Goal: Information Seeking & Learning: Check status

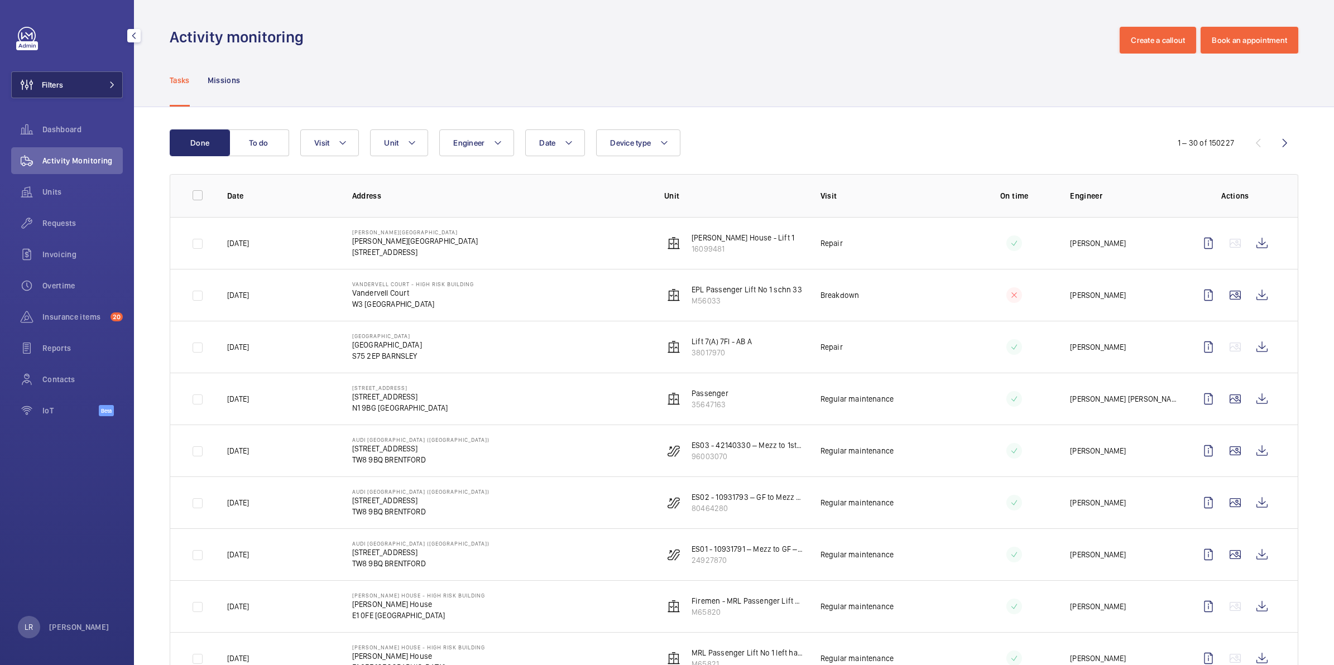
click at [84, 74] on button "Filters" at bounding box center [67, 84] width 112 height 27
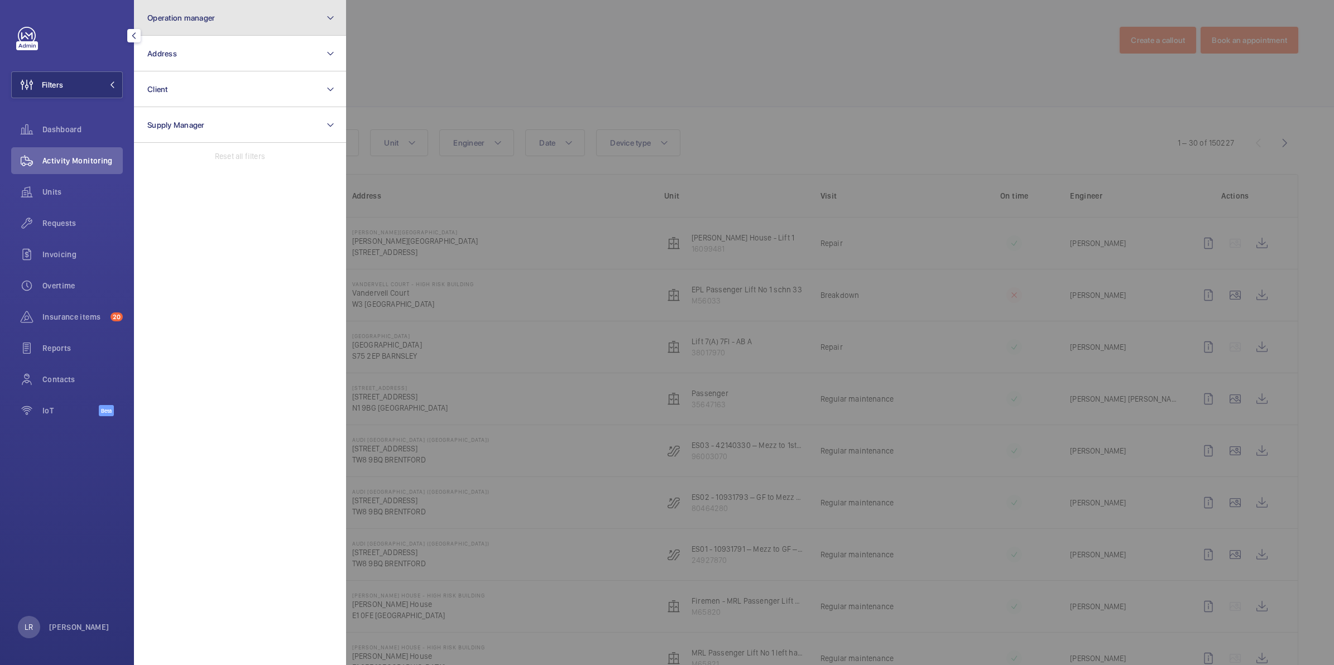
click at [202, 15] on span "Operation manager" at bounding box center [181, 17] width 68 height 9
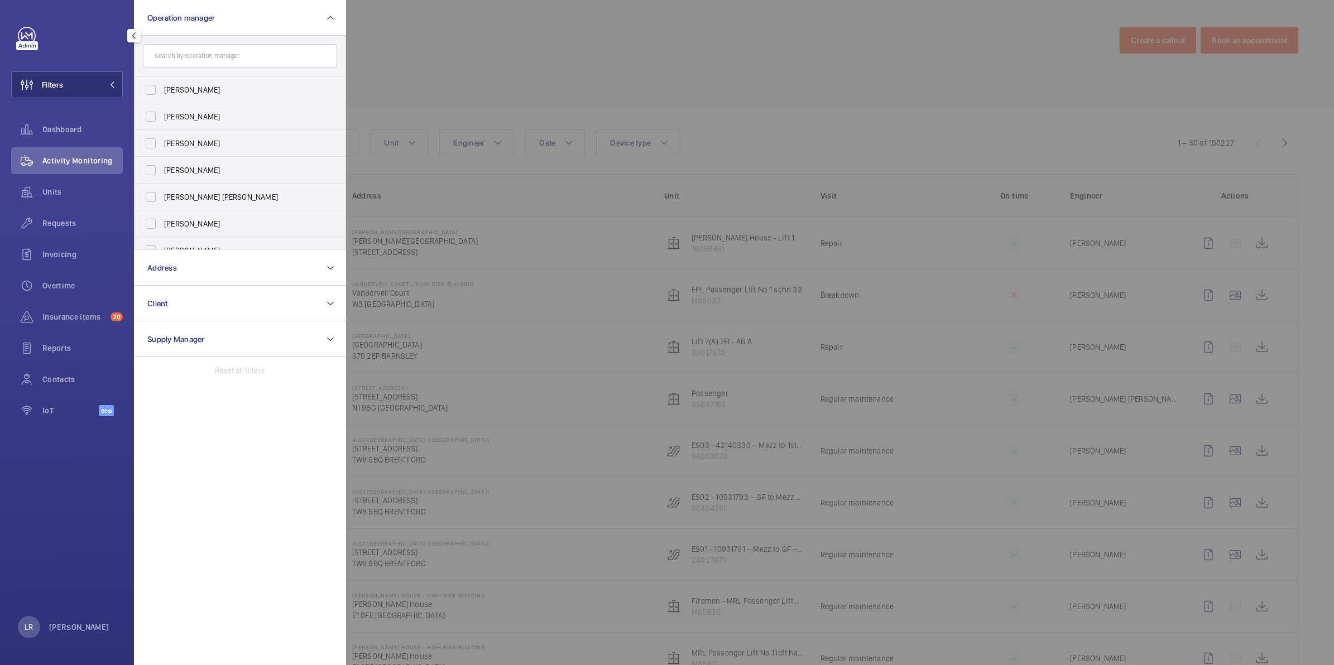
click at [205, 57] on input "text" at bounding box center [240, 55] width 194 height 23
click at [215, 162] on label "Connor Dudley" at bounding box center [232, 170] width 194 height 27
click at [162, 162] on input "Connor Dudley" at bounding box center [151, 170] width 22 height 22
checkbox input "true"
click at [213, 197] on span "Connor Tarpey" at bounding box center [240, 196] width 153 height 11
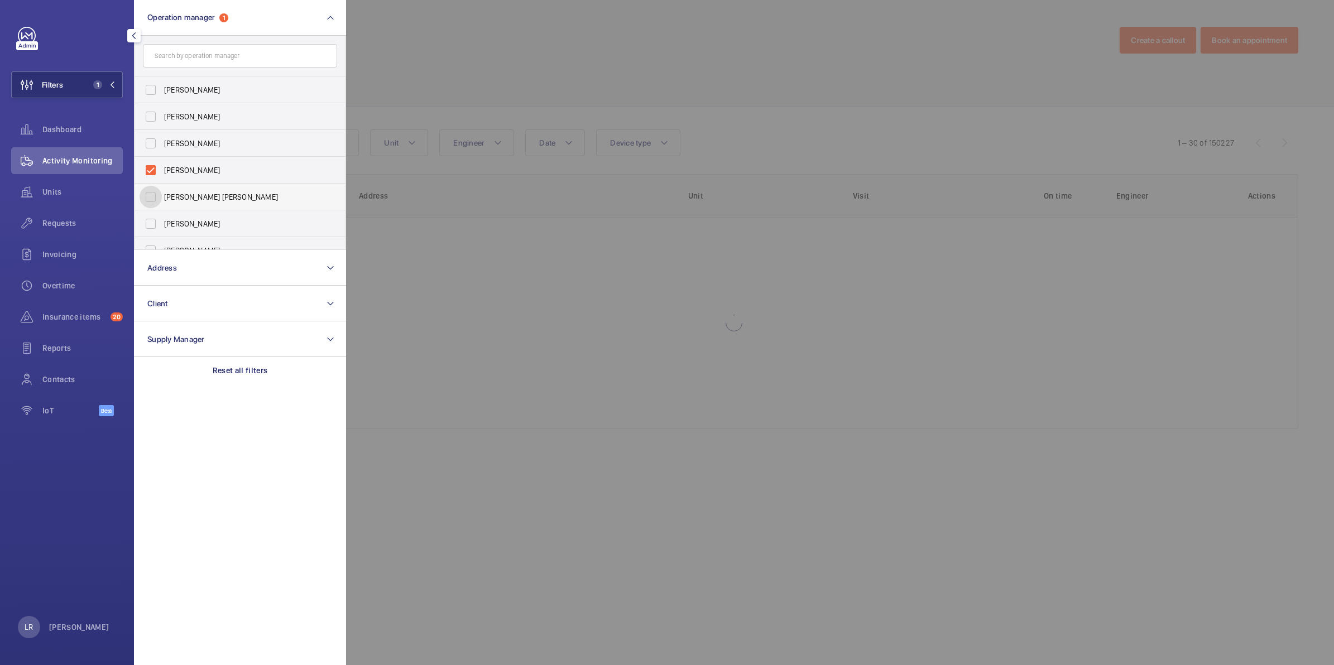
click at [162, 197] on input "Connor Tarpey" at bounding box center [151, 197] width 22 height 22
checkbox input "true"
click at [455, 8] on div at bounding box center [1013, 332] width 1334 height 665
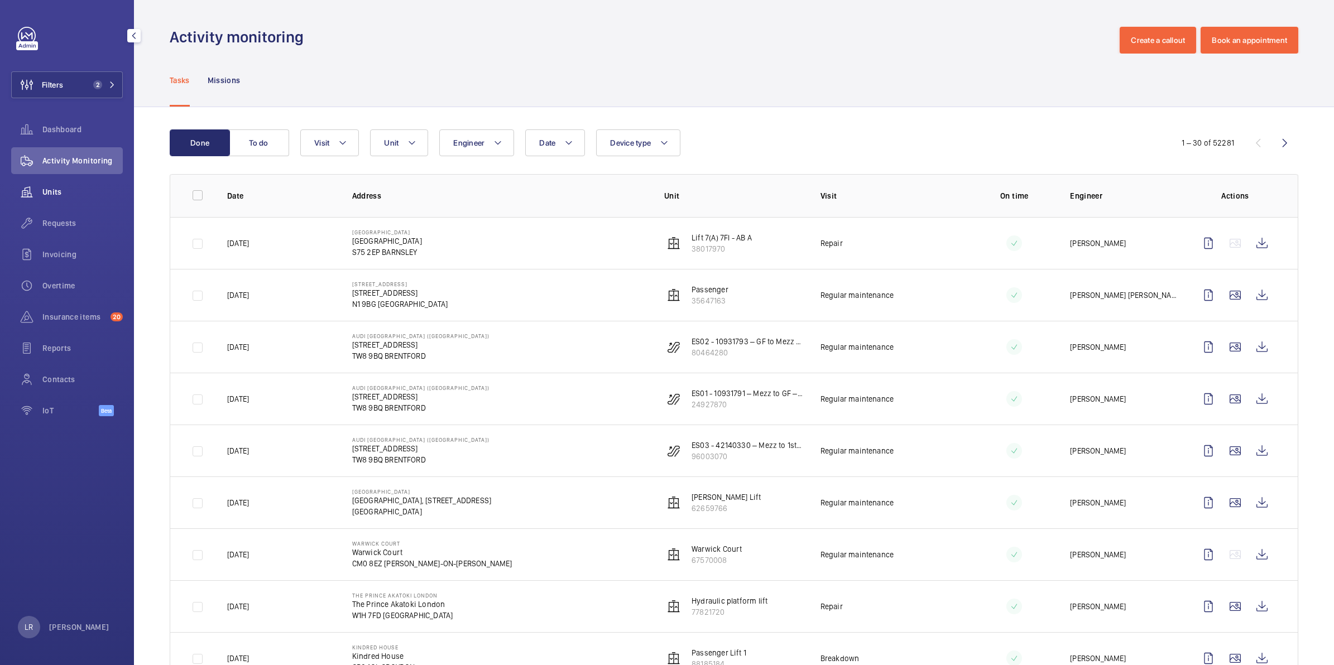
click at [83, 201] on div "Units" at bounding box center [67, 192] width 112 height 27
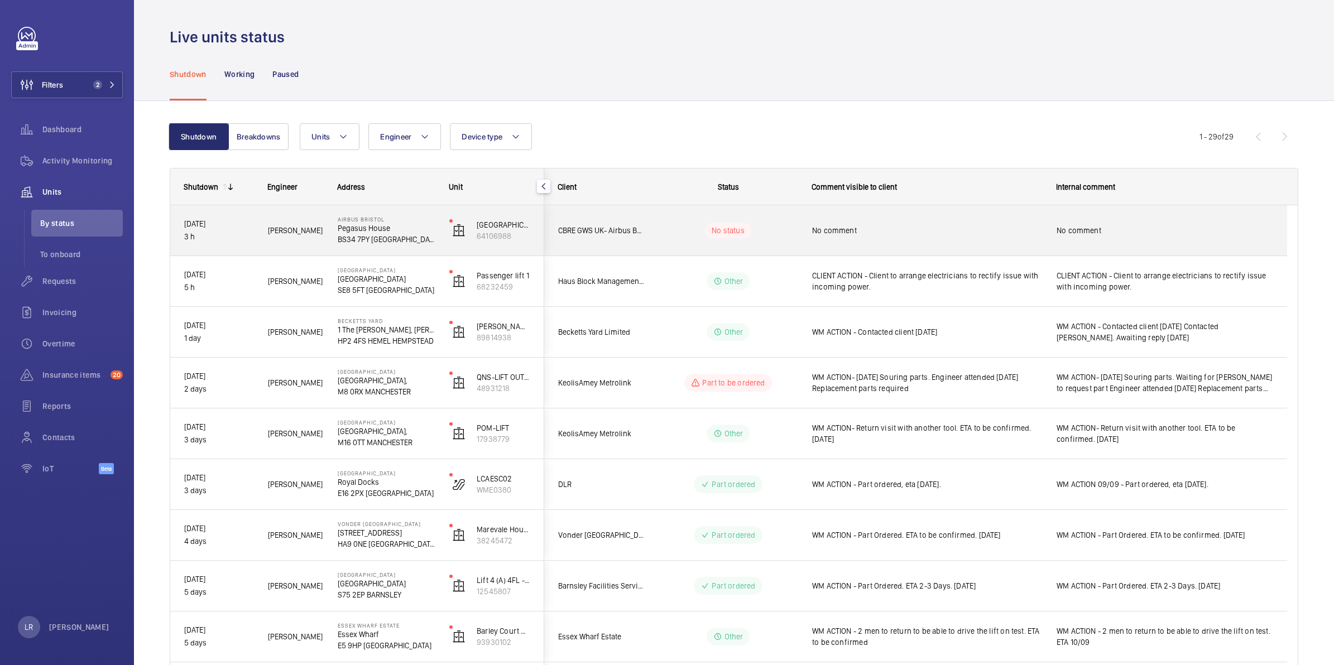
click at [776, 227] on wm-front-pills-cell "No status" at bounding box center [728, 231] width 139 height 16
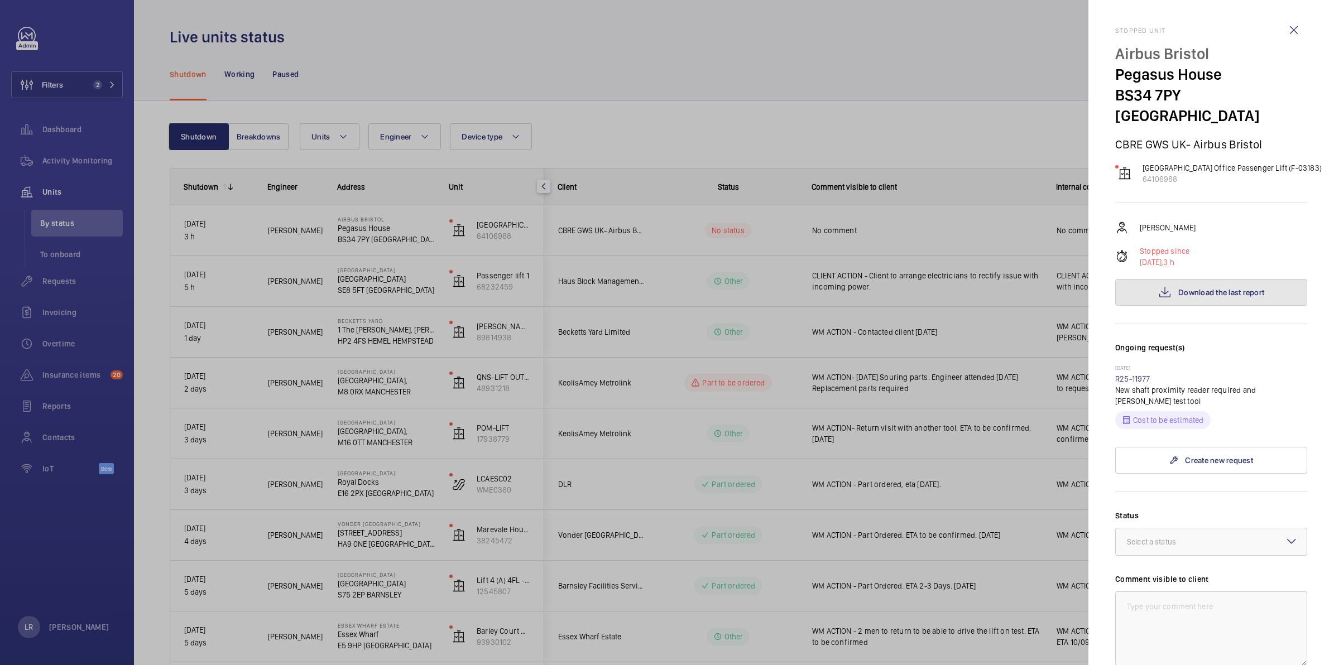
click at [1145, 279] on button "Download the last report" at bounding box center [1211, 292] width 192 height 27
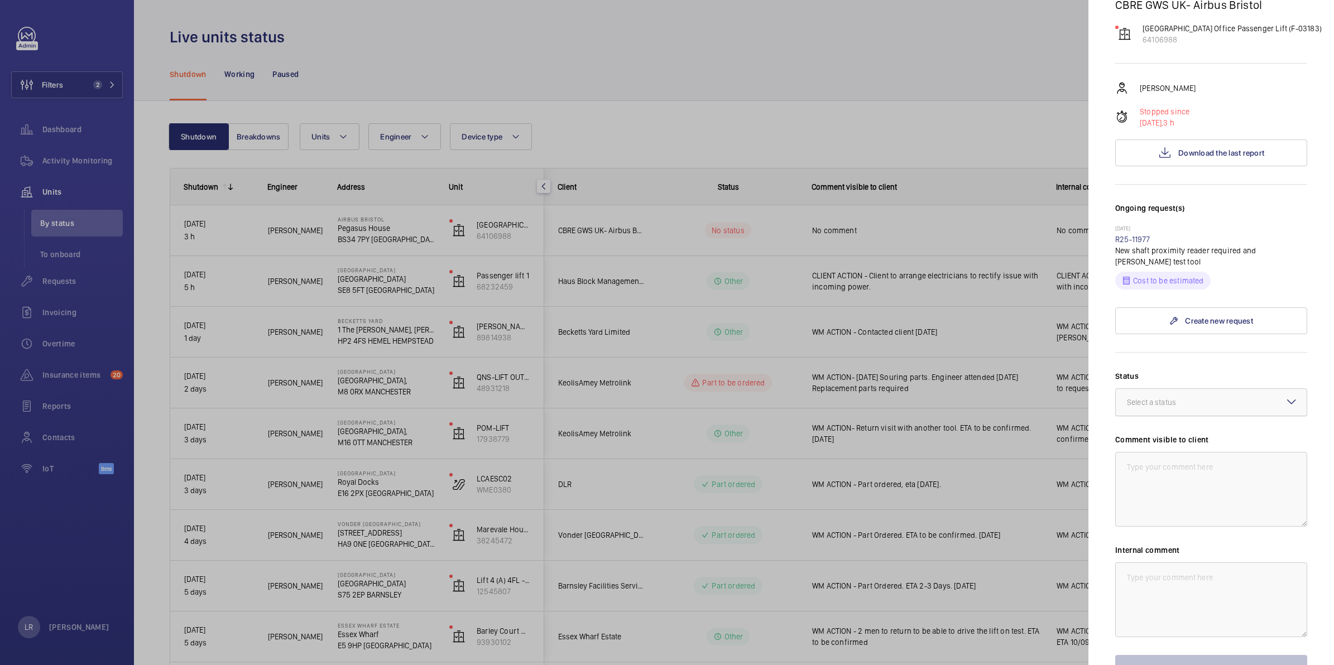
drag, startPoint x: 1147, startPoint y: 383, endPoint x: 1153, endPoint y: 388, distance: 7.5
click at [1147, 397] on div "Select a status" at bounding box center [1165, 402] width 77 height 11
click at [1131, 235] on link "R25-11977" at bounding box center [1132, 239] width 35 height 9
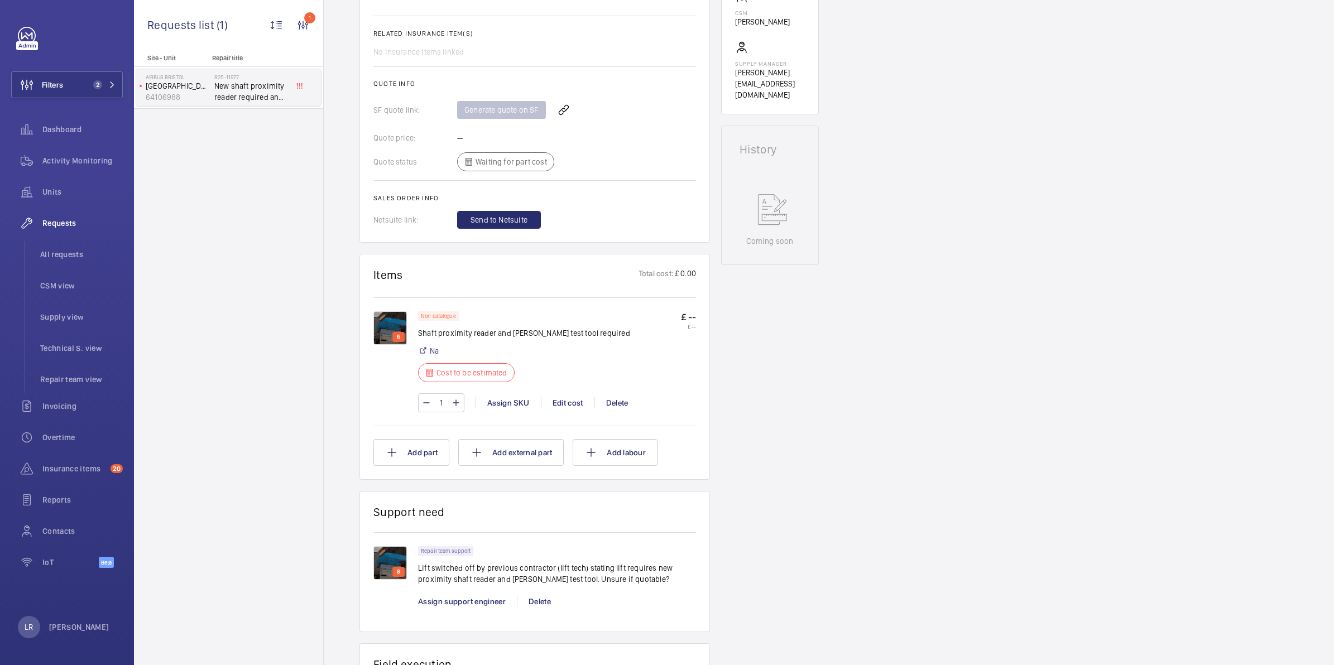
scroll to position [558, 0]
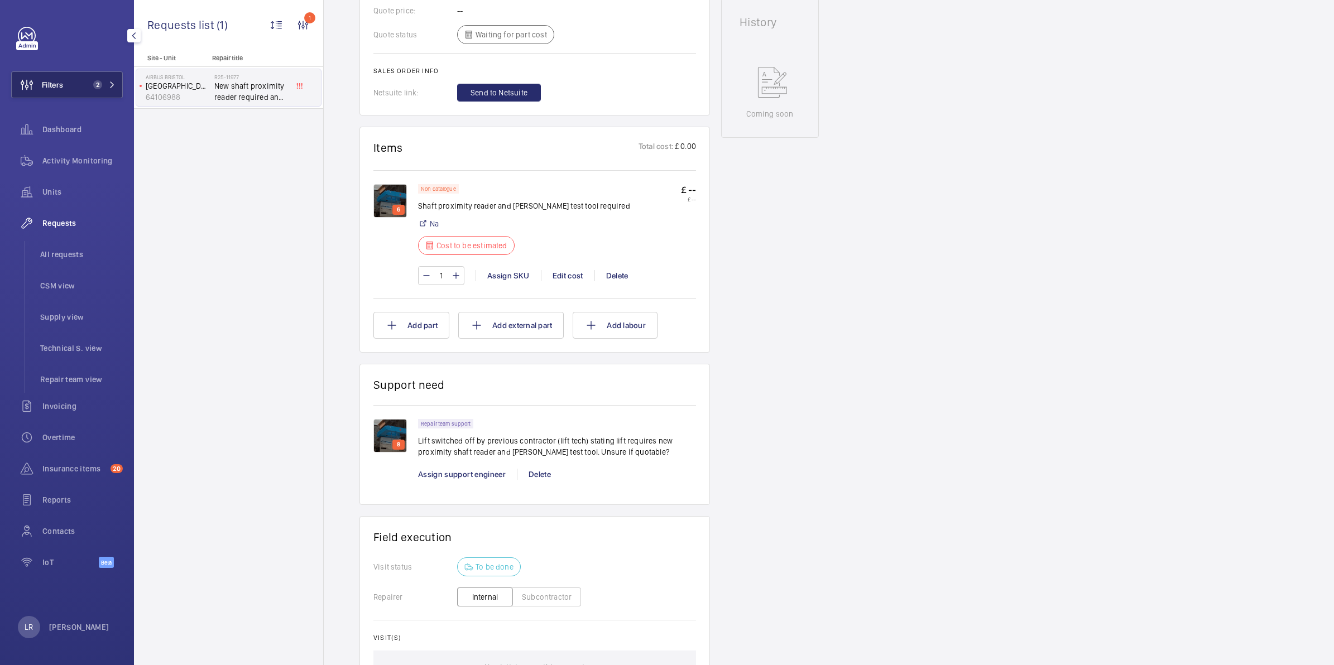
click at [89, 85] on span "2" at bounding box center [95, 84] width 13 height 9
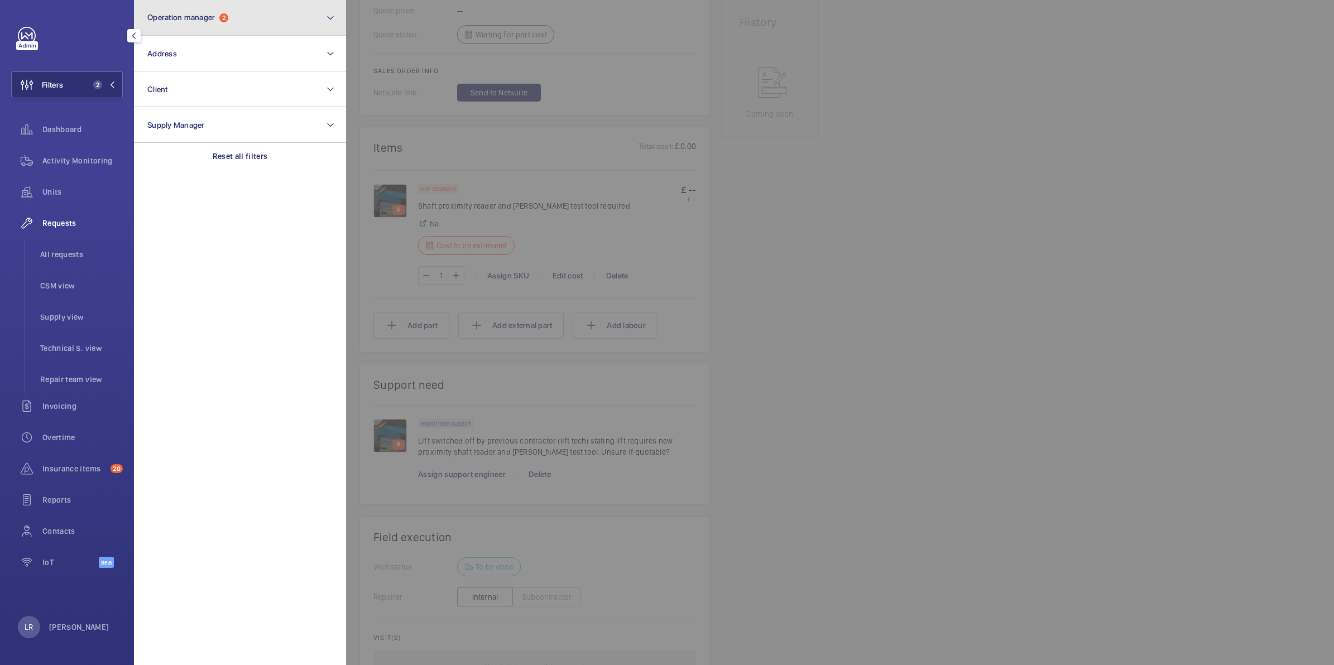
click at [188, 23] on button "Operation manager 2" at bounding box center [240, 18] width 212 height 36
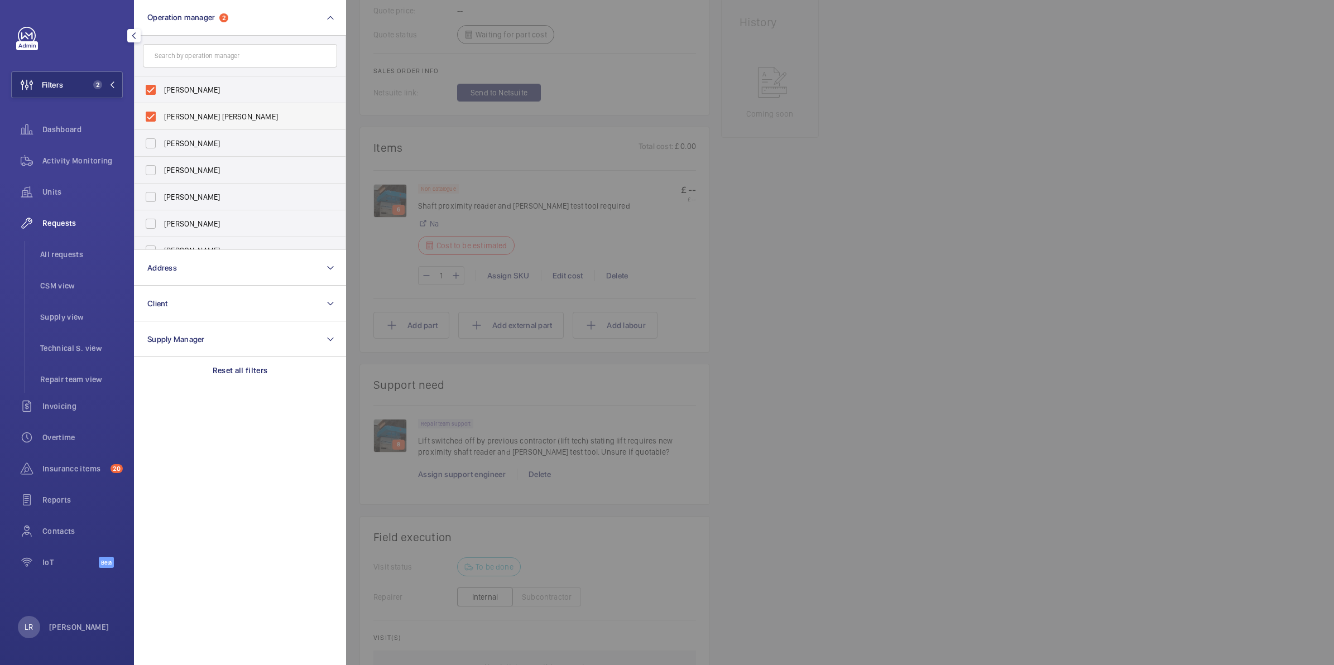
click at [204, 114] on span "Connor Tarpey" at bounding box center [240, 116] width 153 height 11
click at [162, 114] on input "Connor Tarpey" at bounding box center [151, 116] width 22 height 22
checkbox input "false"
click at [501, 186] on div at bounding box center [1013, 332] width 1334 height 665
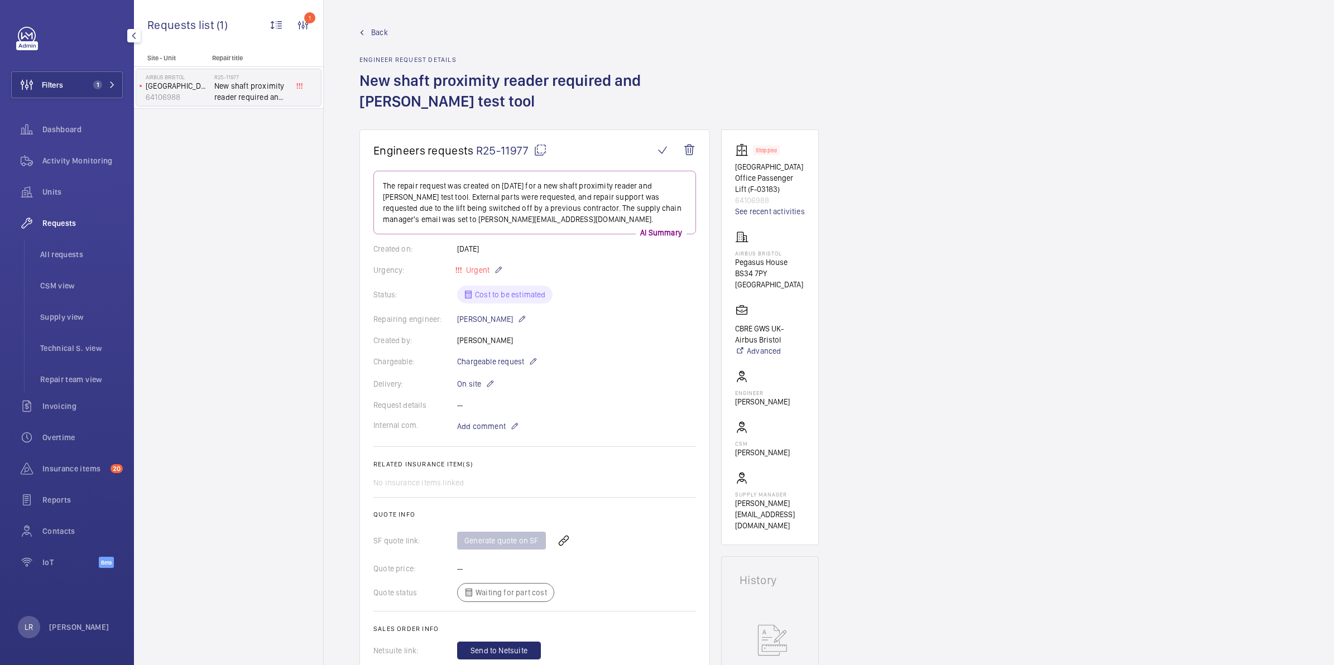
click at [384, 35] on span "Back" at bounding box center [379, 32] width 17 height 11
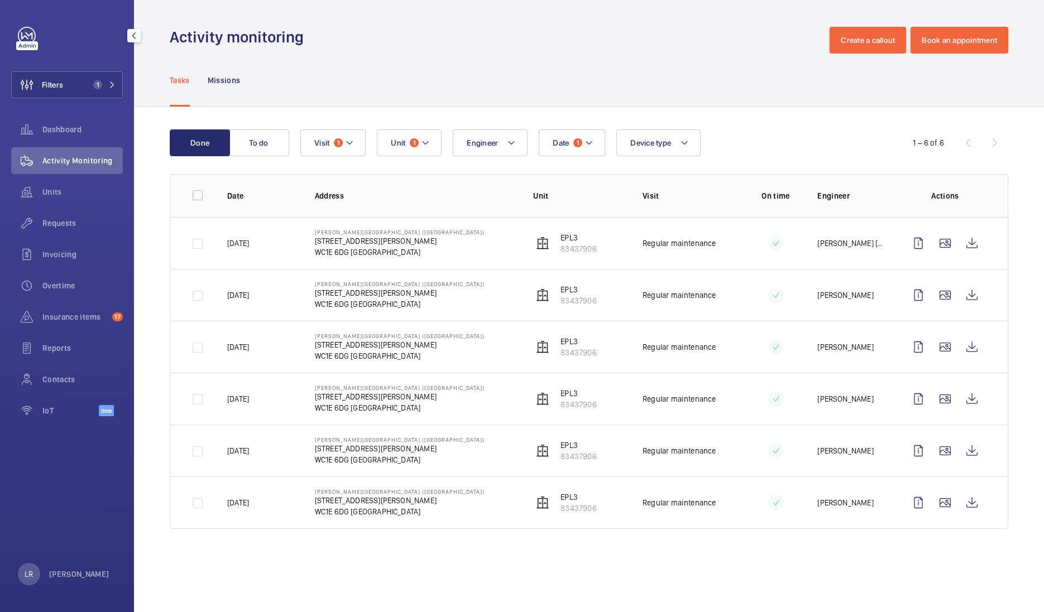
click at [95, 67] on div "Filters 1 Dashboard Activity Monitoring Units Requests Invoicing Overtime Insur…" at bounding box center [67, 228] width 112 height 402
click at [92, 84] on span "1" at bounding box center [95, 84] width 13 height 9
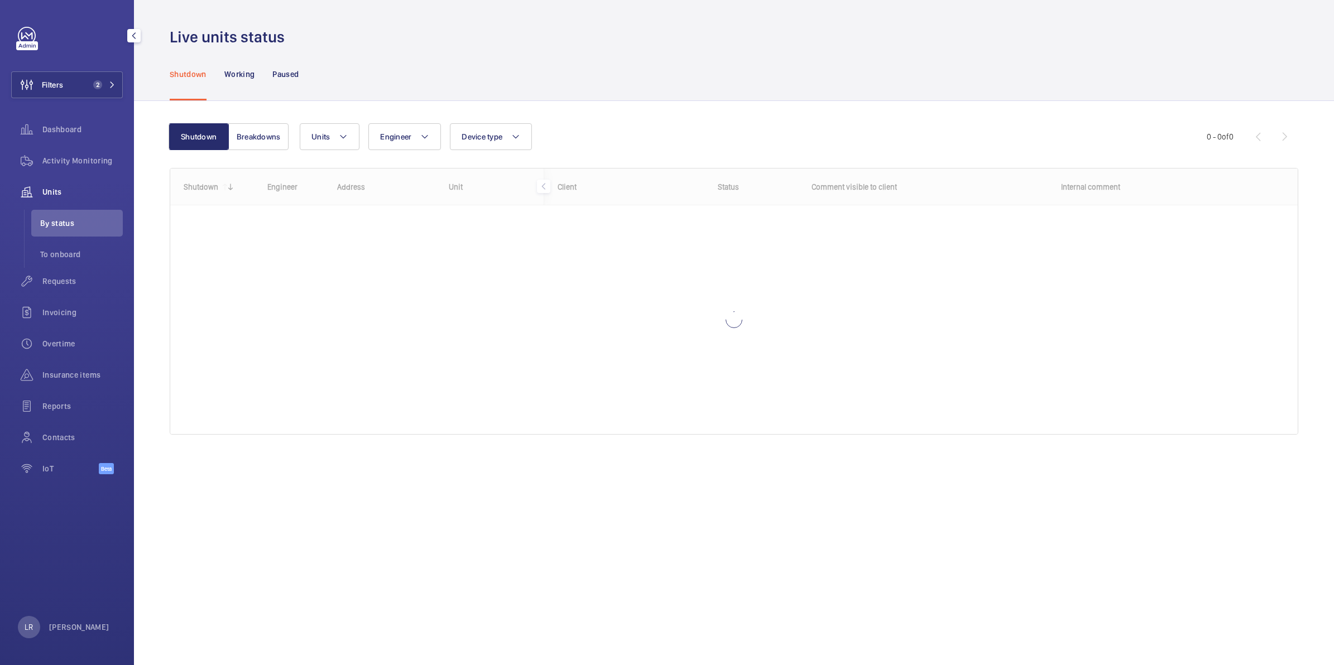
click at [88, 81] on button "Filters 2" at bounding box center [67, 84] width 112 height 27
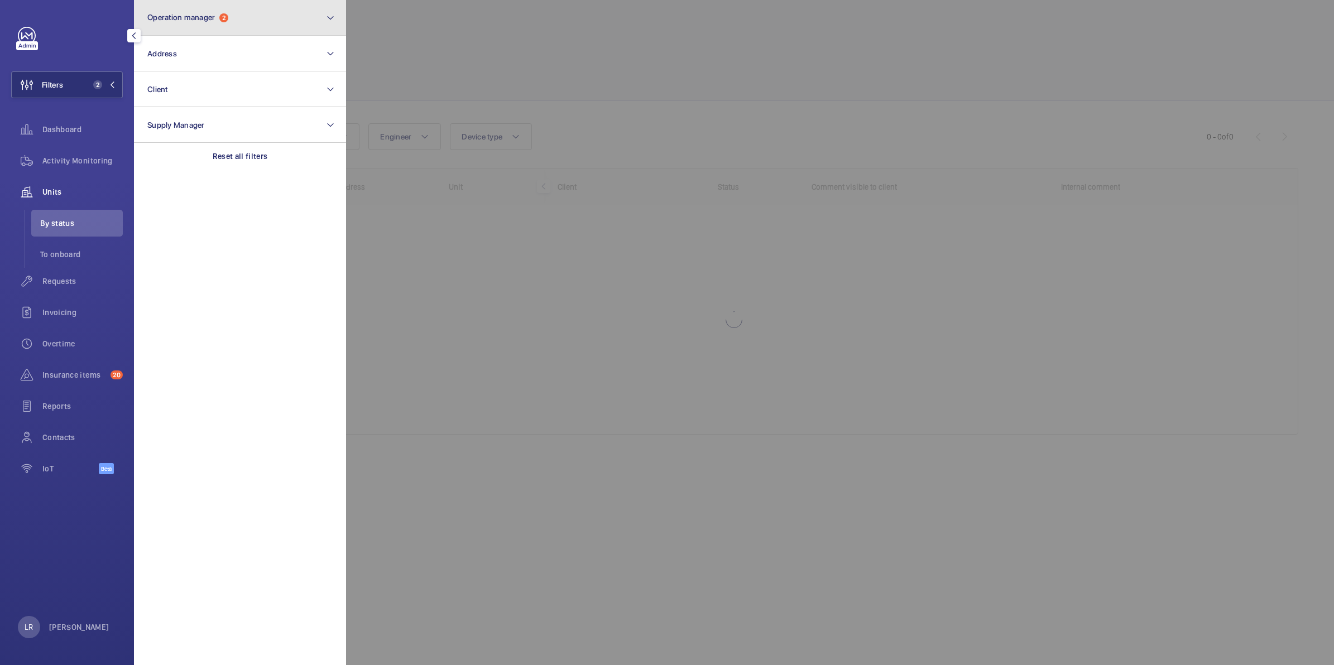
click at [197, 26] on button "Operation manager 2" at bounding box center [240, 18] width 212 height 36
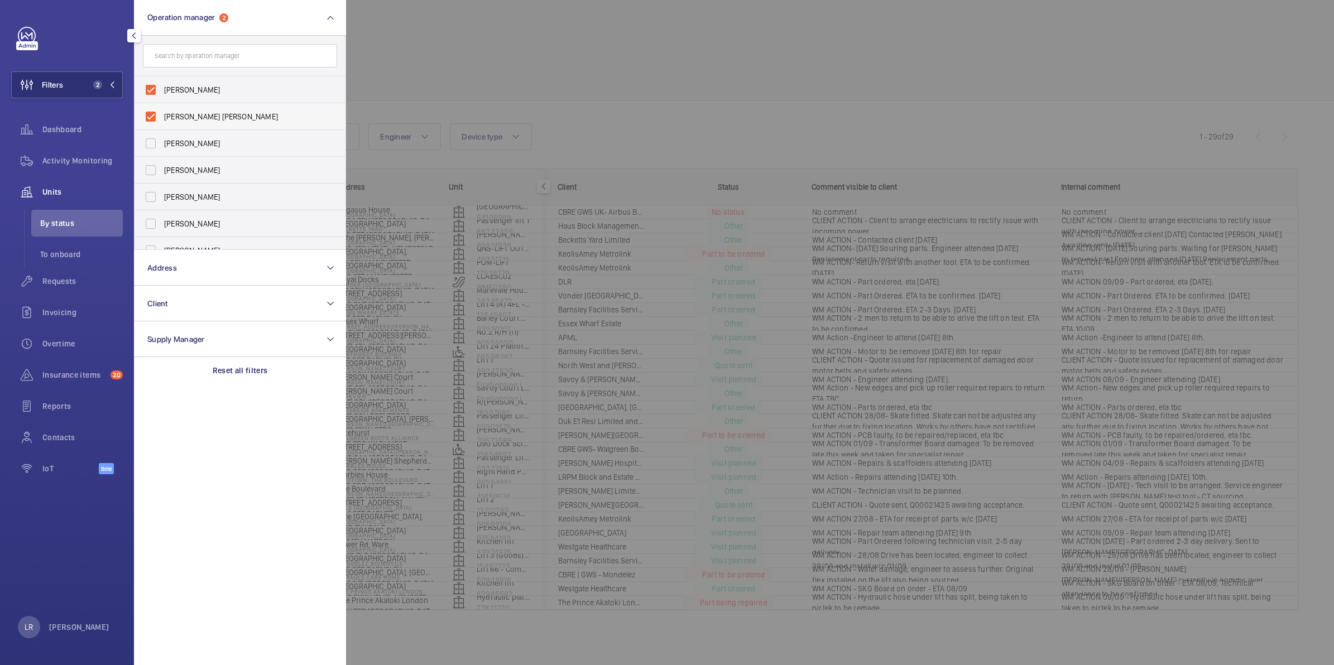
click at [212, 111] on span "Connor Tarpey" at bounding box center [240, 116] width 153 height 11
click at [162, 111] on input "Connor Tarpey" at bounding box center [151, 116] width 22 height 22
checkbox input "false"
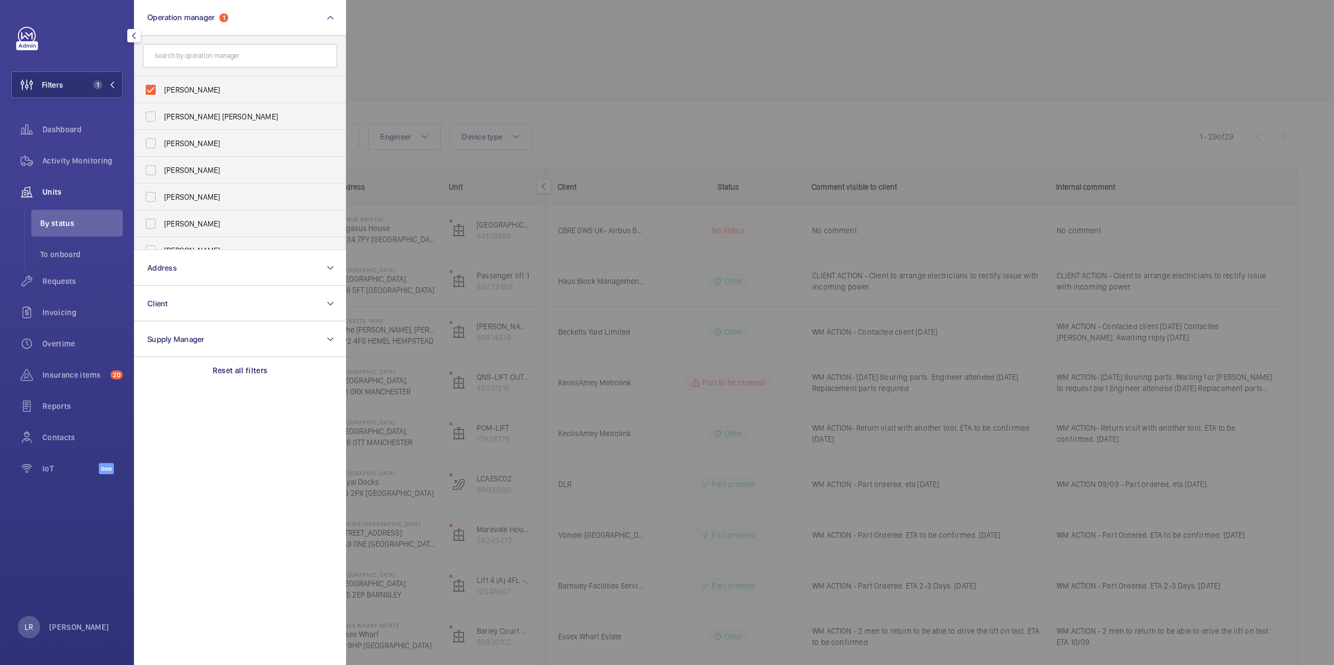
click at [383, 56] on div at bounding box center [1013, 332] width 1334 height 665
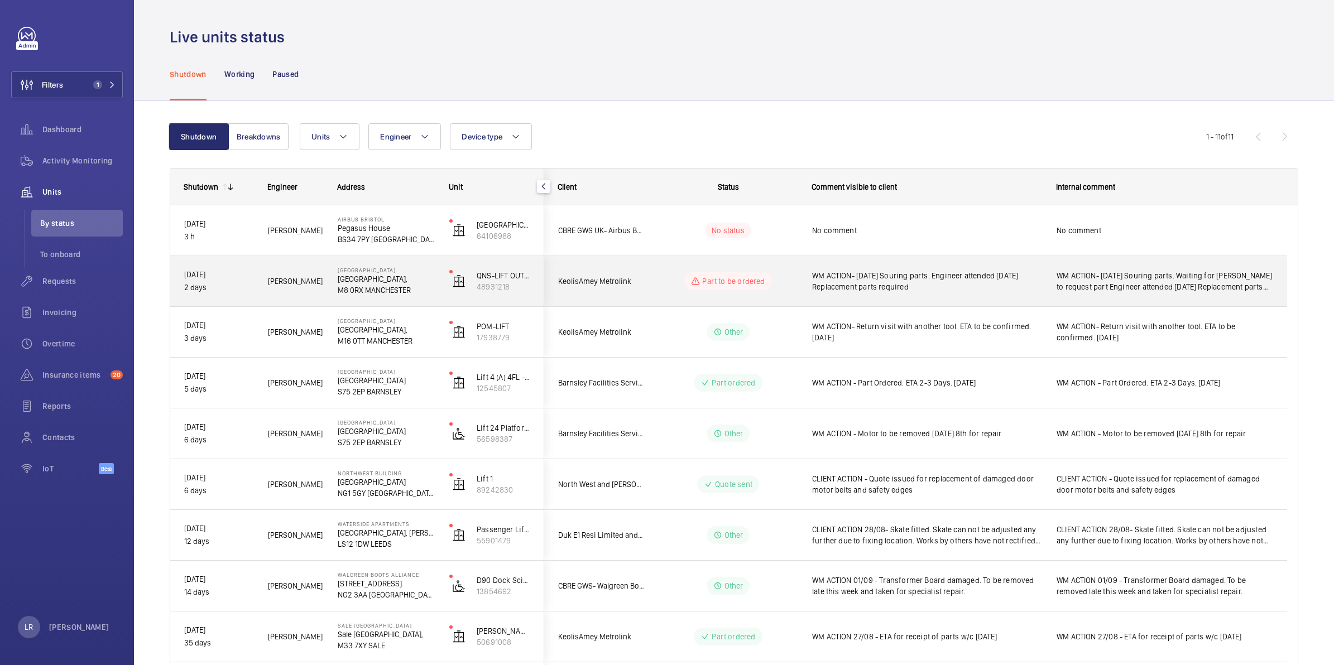
click at [788, 286] on wm-front-pills-cell "Part to be ordered" at bounding box center [728, 281] width 139 height 18
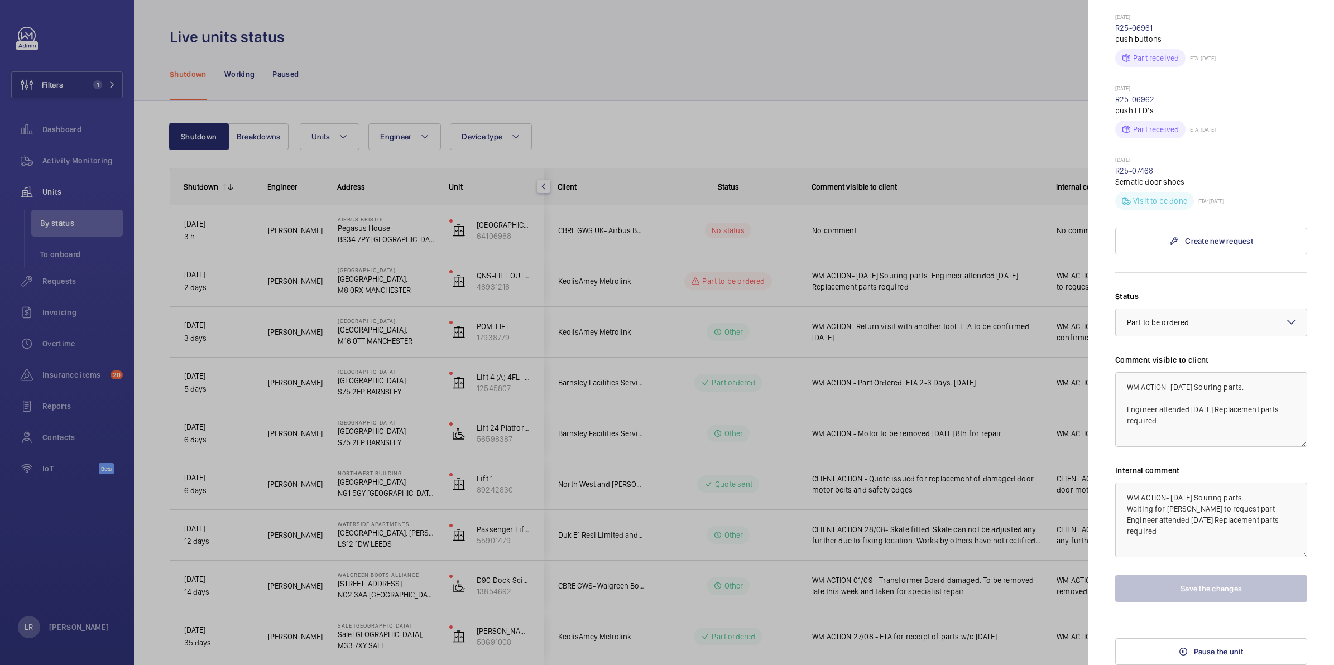
scroll to position [800, 0]
click at [985, 466] on div at bounding box center [667, 332] width 1334 height 665
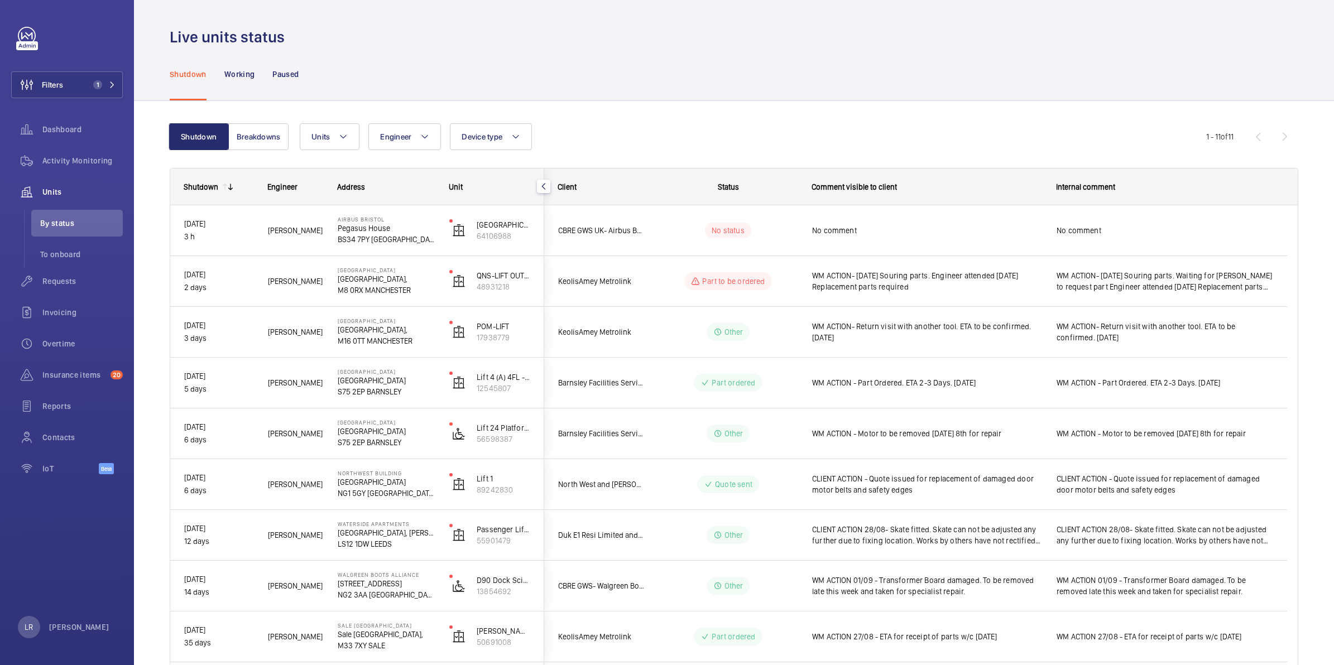
scroll to position [0, 0]
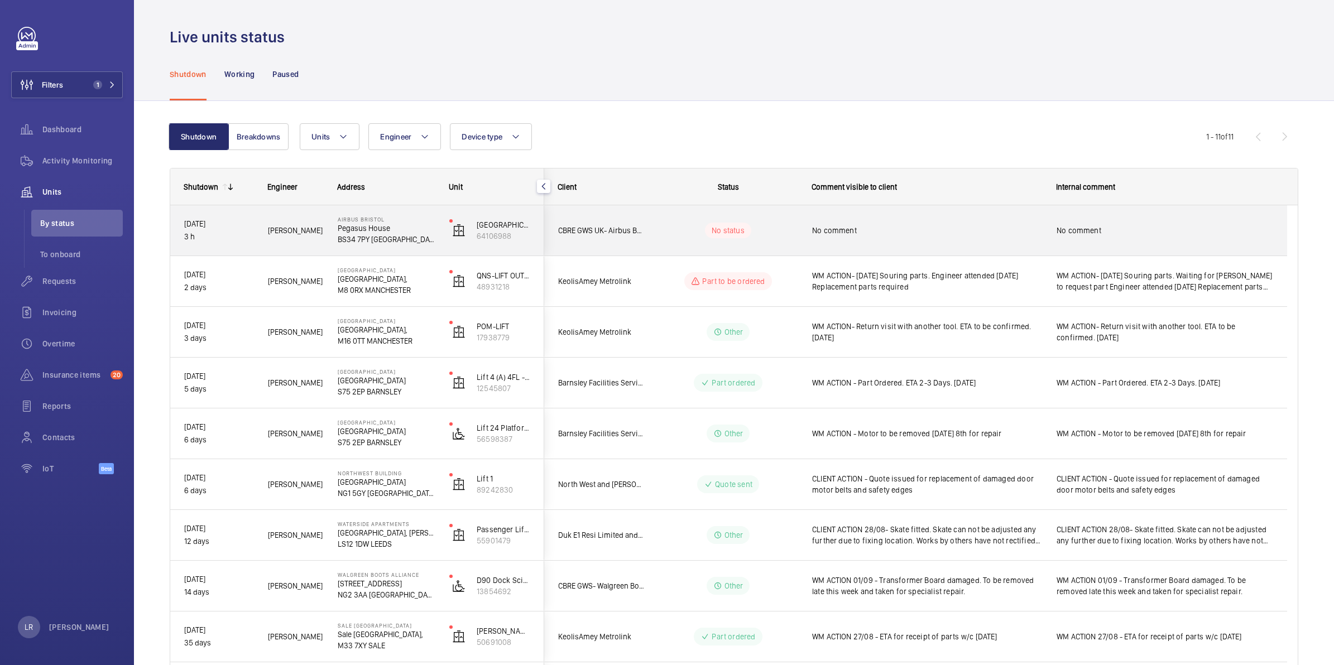
click at [780, 235] on wm-front-pills-cell "No status" at bounding box center [728, 231] width 139 height 16
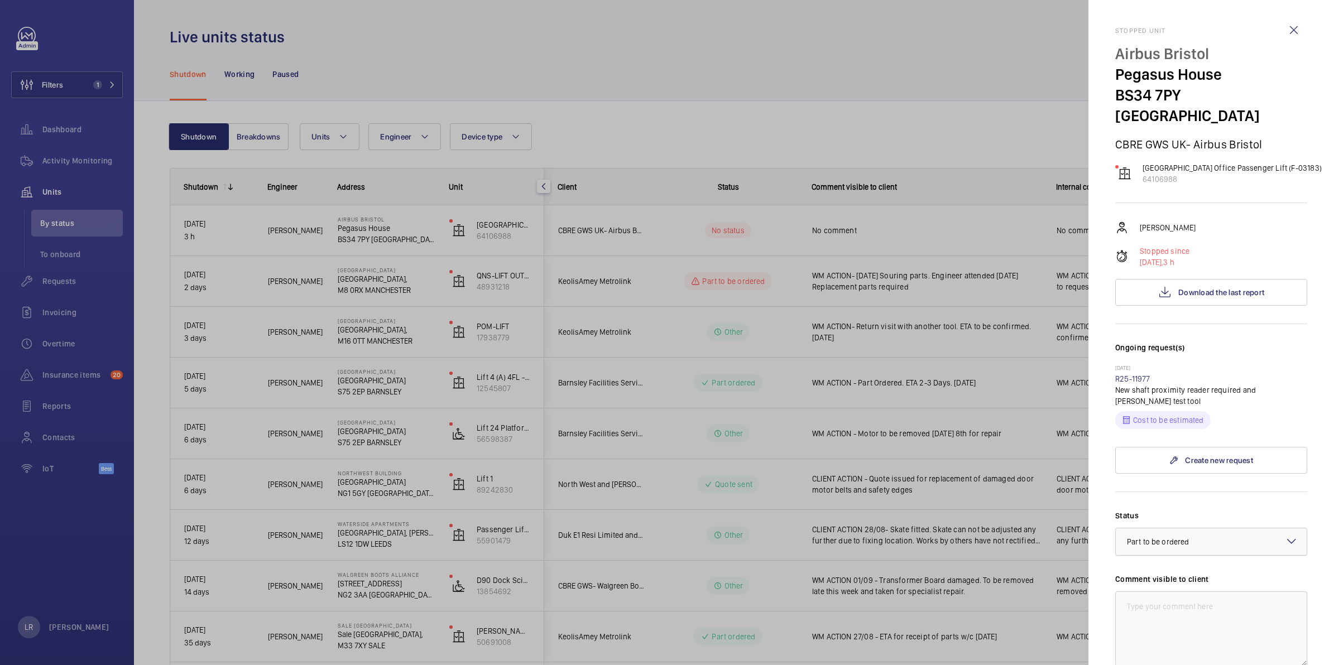
click at [1212, 536] on div "× Part to be ordered" at bounding box center [1172, 541] width 90 height 11
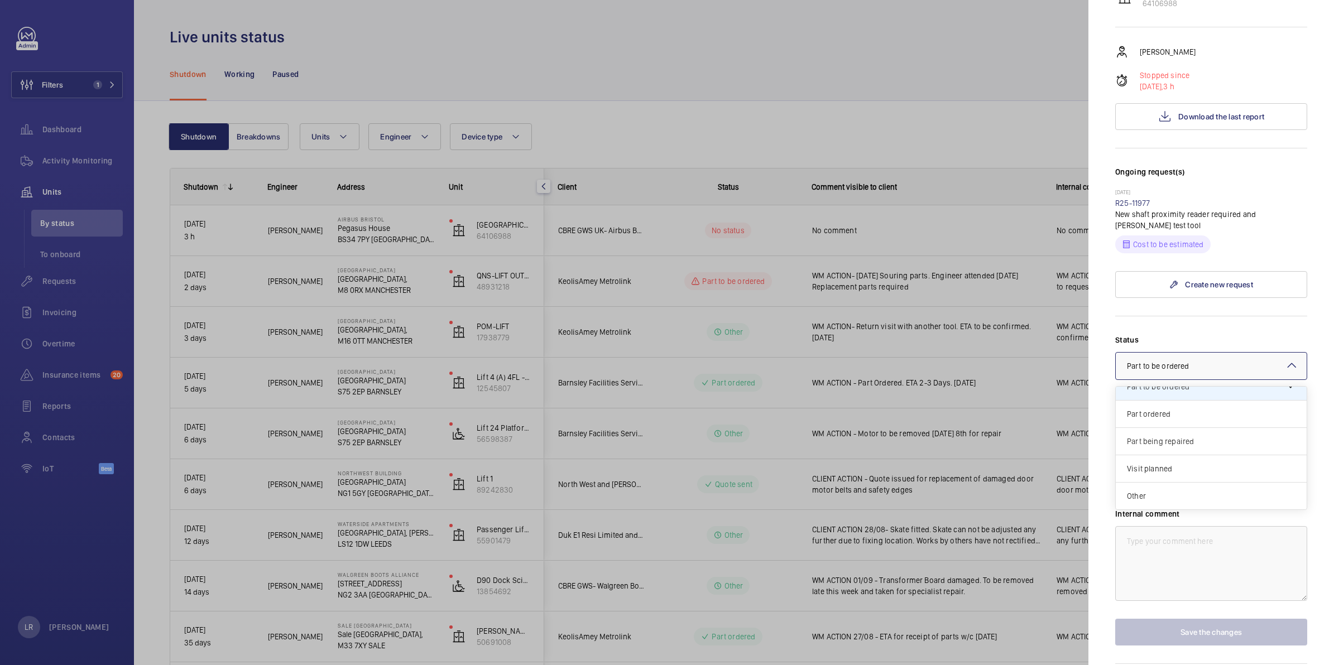
scroll to position [199, 0]
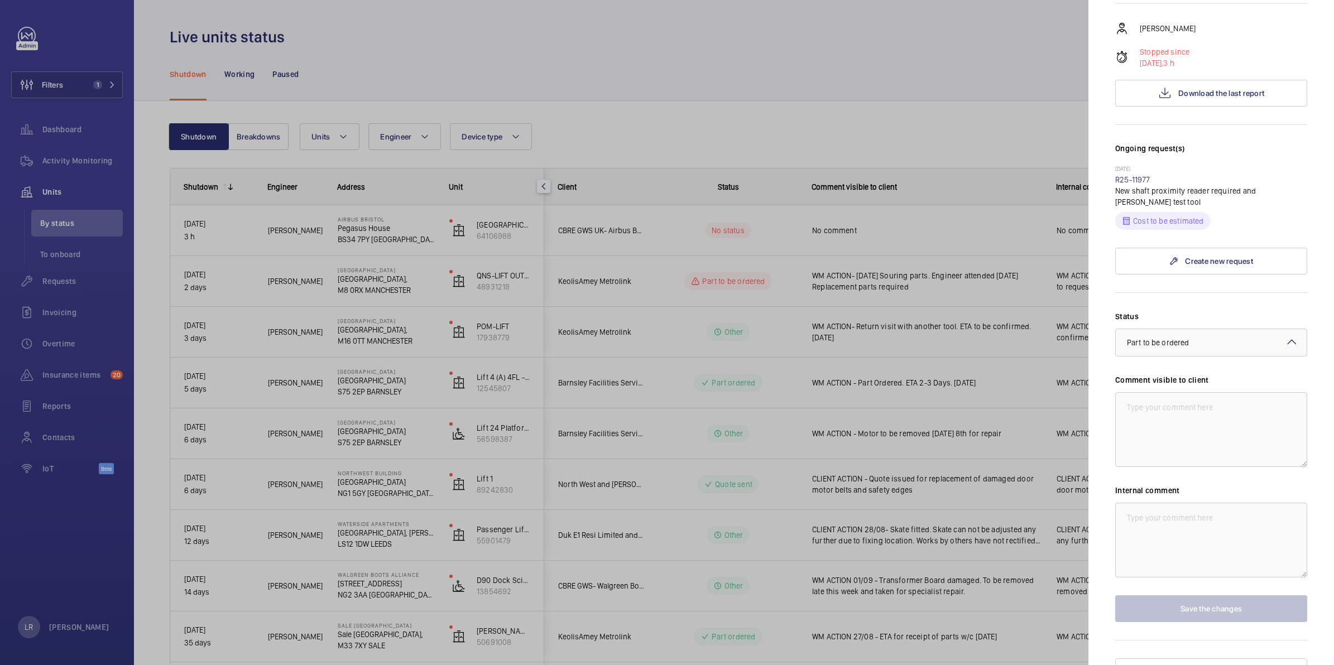
click at [1226, 292] on form "Status Select a status × Part to be ordered × Comment visible to client Interna…" at bounding box center [1211, 457] width 192 height 330
click at [1172, 329] on div at bounding box center [1211, 342] width 191 height 27
click at [1188, 292] on form "Status Select a status × Part to be ordered × Technical expert visit planned Qu…" at bounding box center [1211, 457] width 192 height 330
click at [1195, 395] on textarea at bounding box center [1211, 429] width 192 height 75
click at [1121, 175] on link "R25-11977" at bounding box center [1132, 179] width 35 height 9
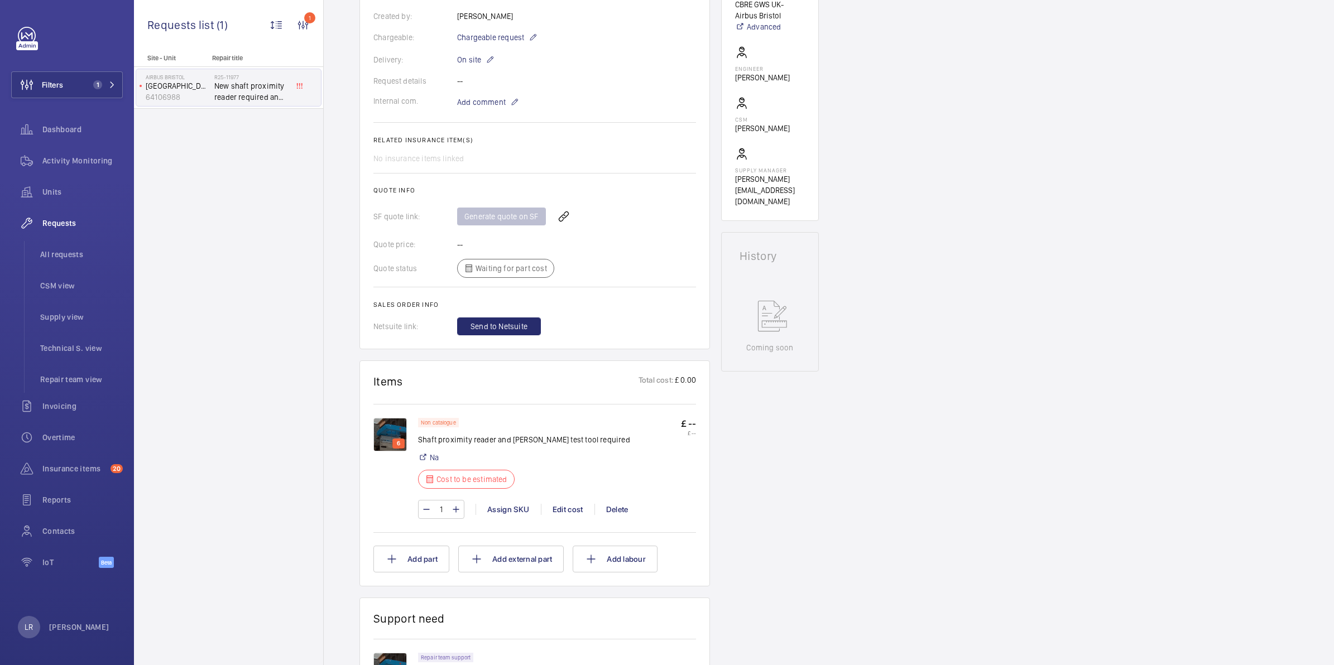
scroll to position [349, 0]
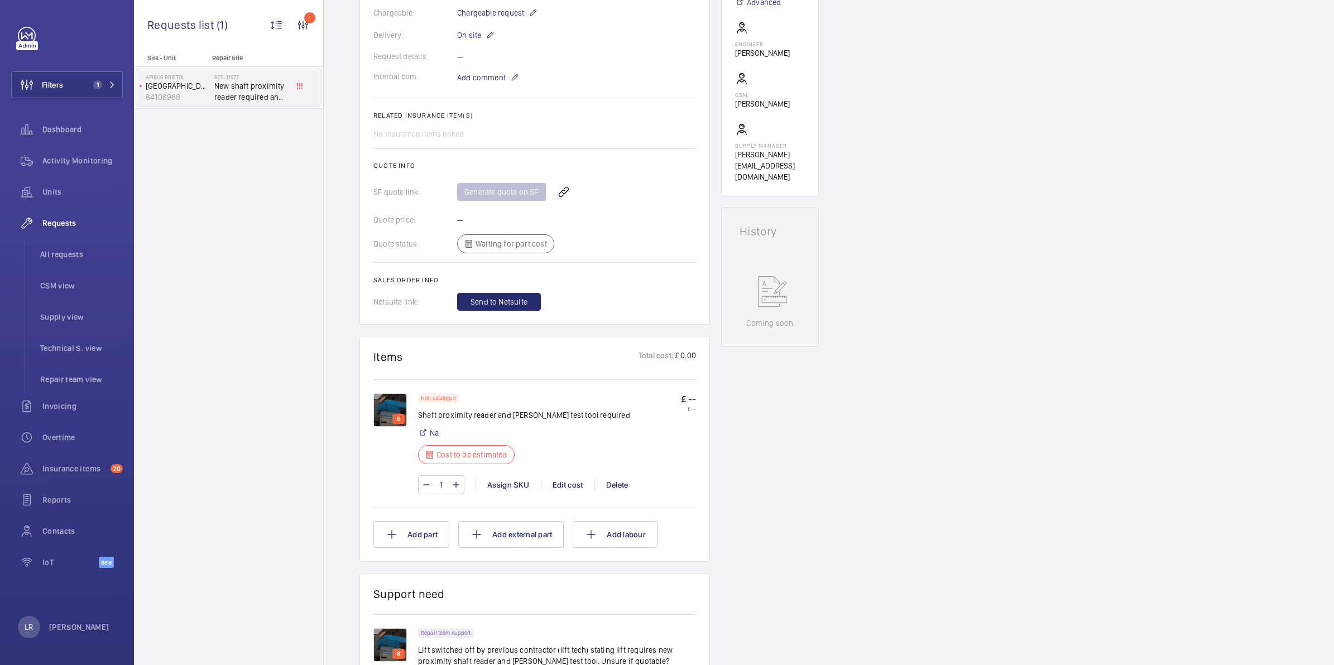
click at [383, 414] on img at bounding box center [389, 409] width 33 height 33
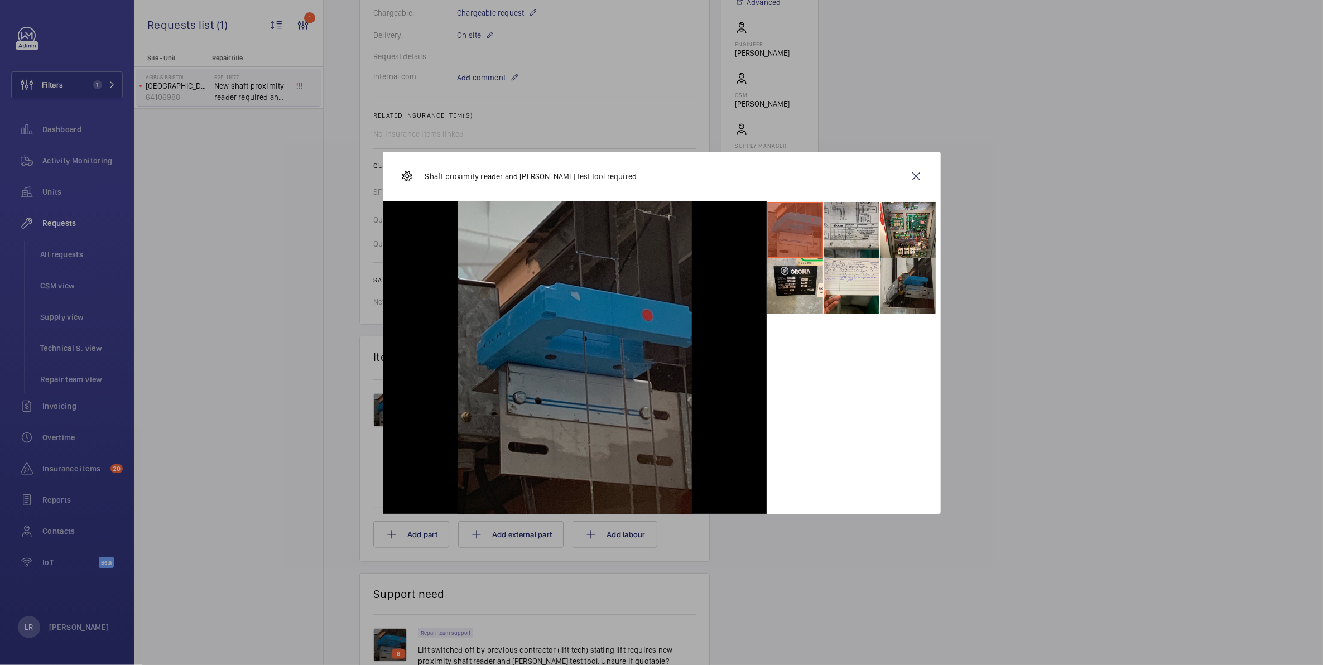
click at [839, 229] on li at bounding box center [852, 230] width 56 height 56
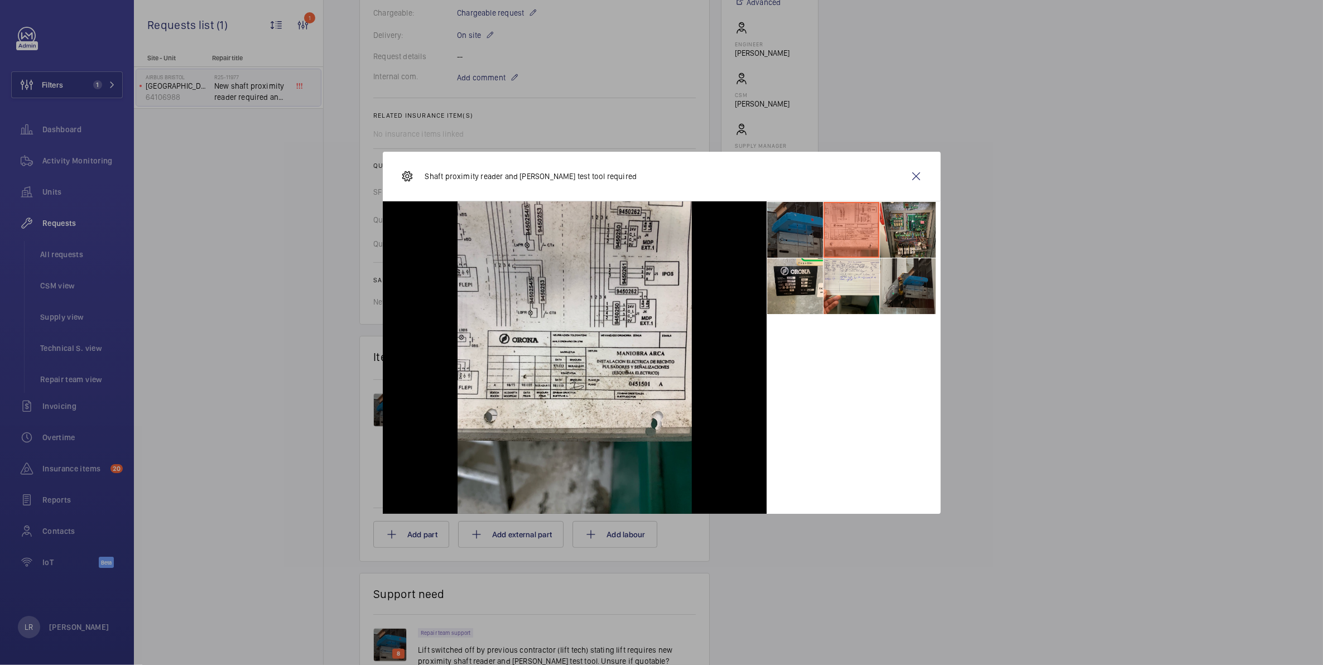
click at [911, 221] on li at bounding box center [908, 230] width 56 height 56
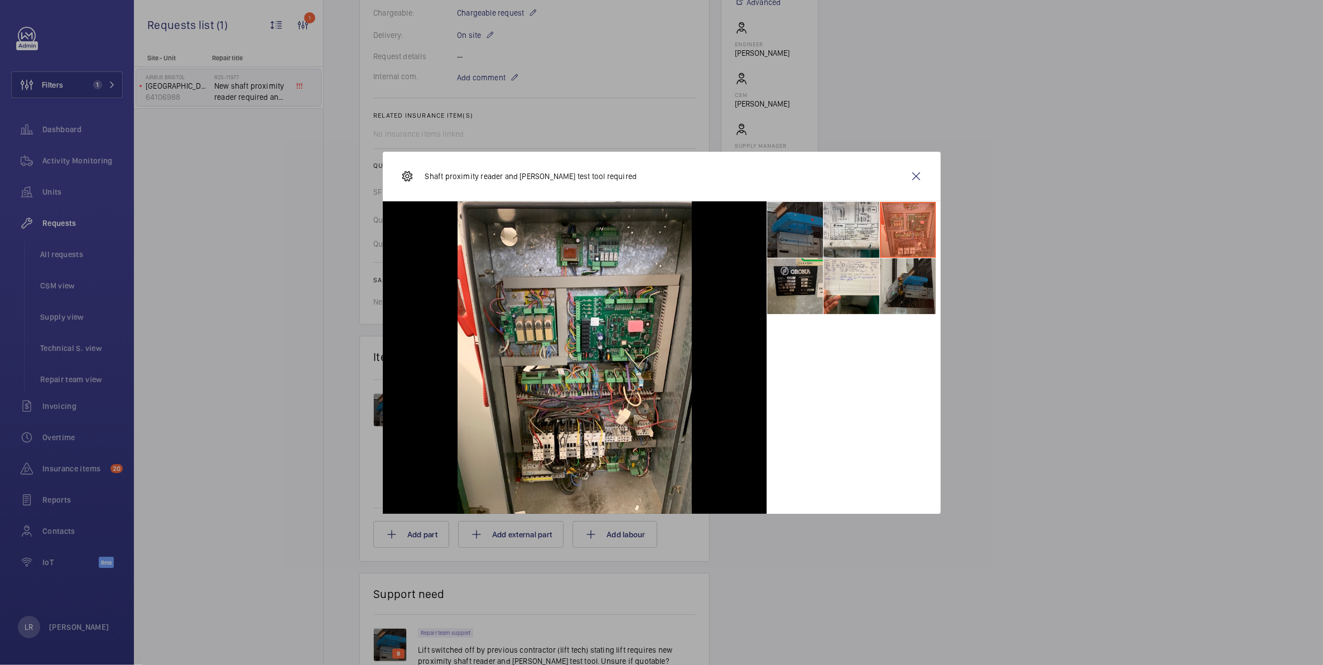
click at [804, 284] on li at bounding box center [795, 286] width 56 height 56
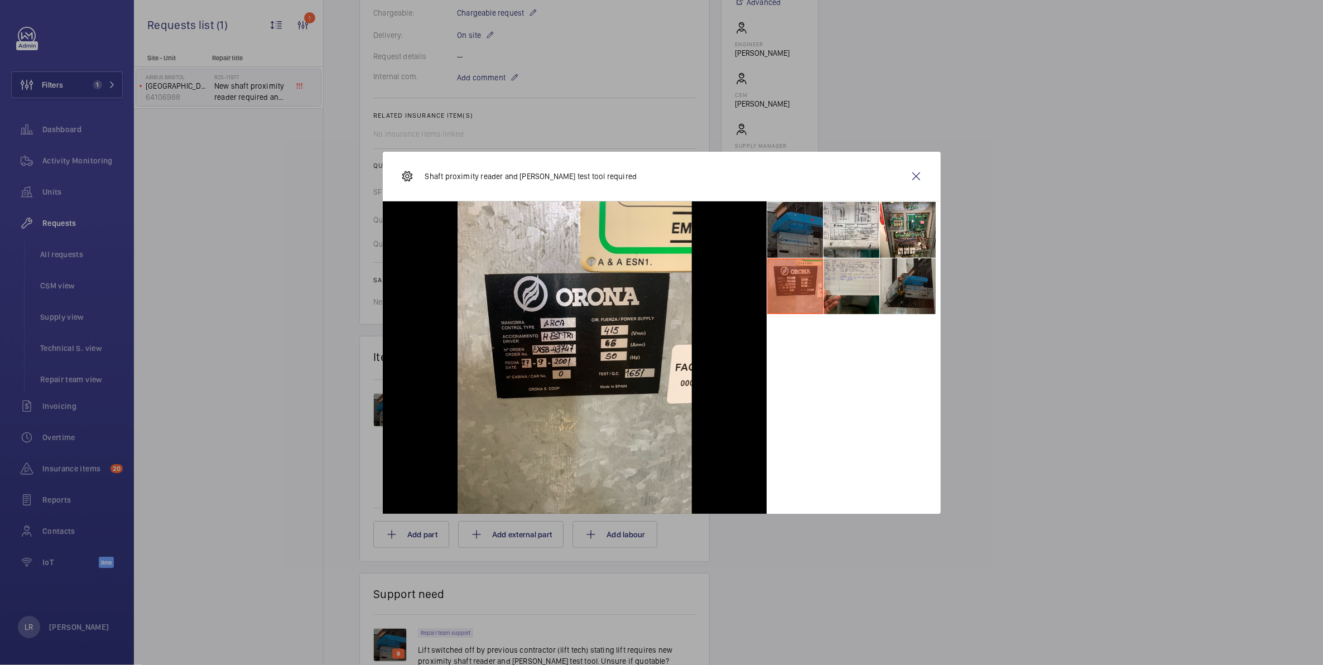
click at [857, 296] on li at bounding box center [852, 286] width 56 height 56
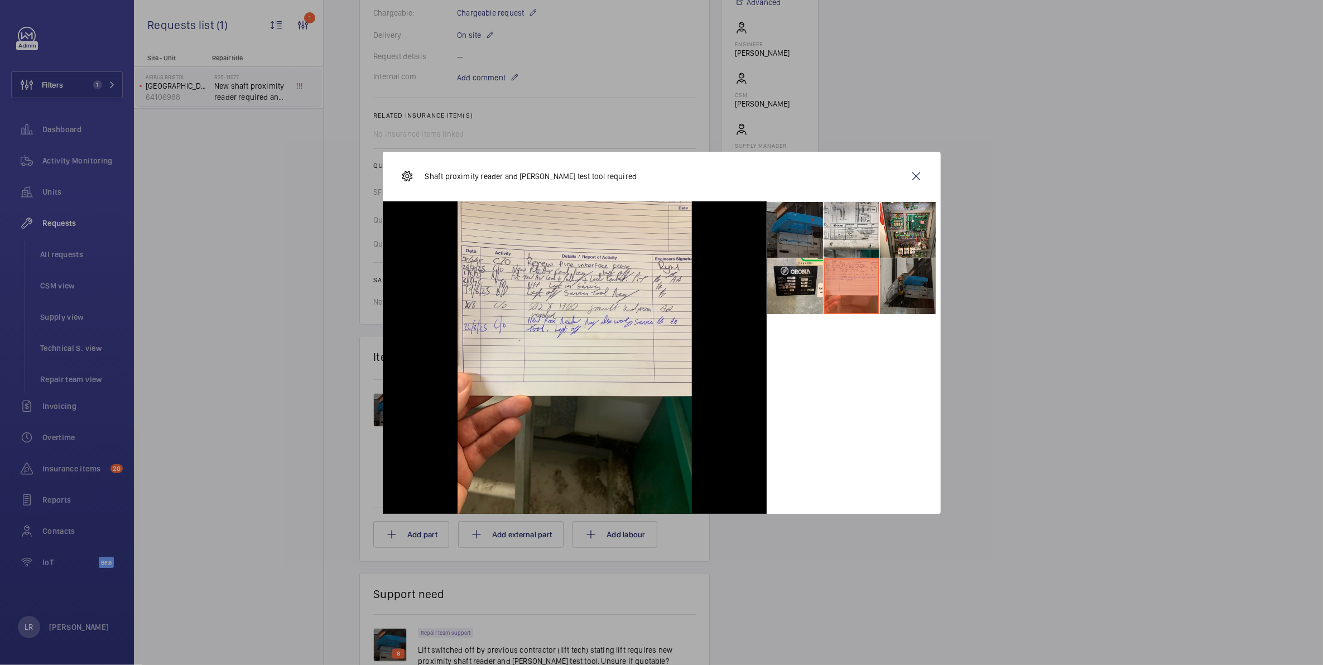
click at [907, 291] on li at bounding box center [908, 286] width 56 height 56
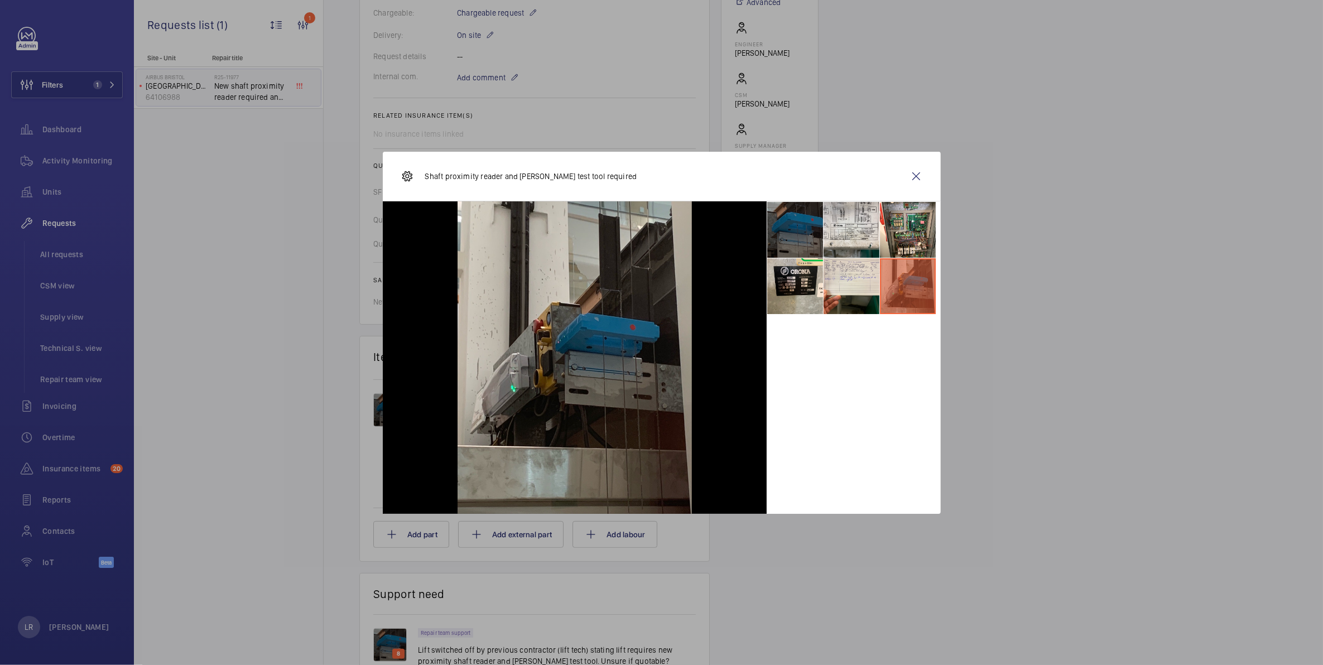
click at [807, 243] on li at bounding box center [795, 230] width 56 height 56
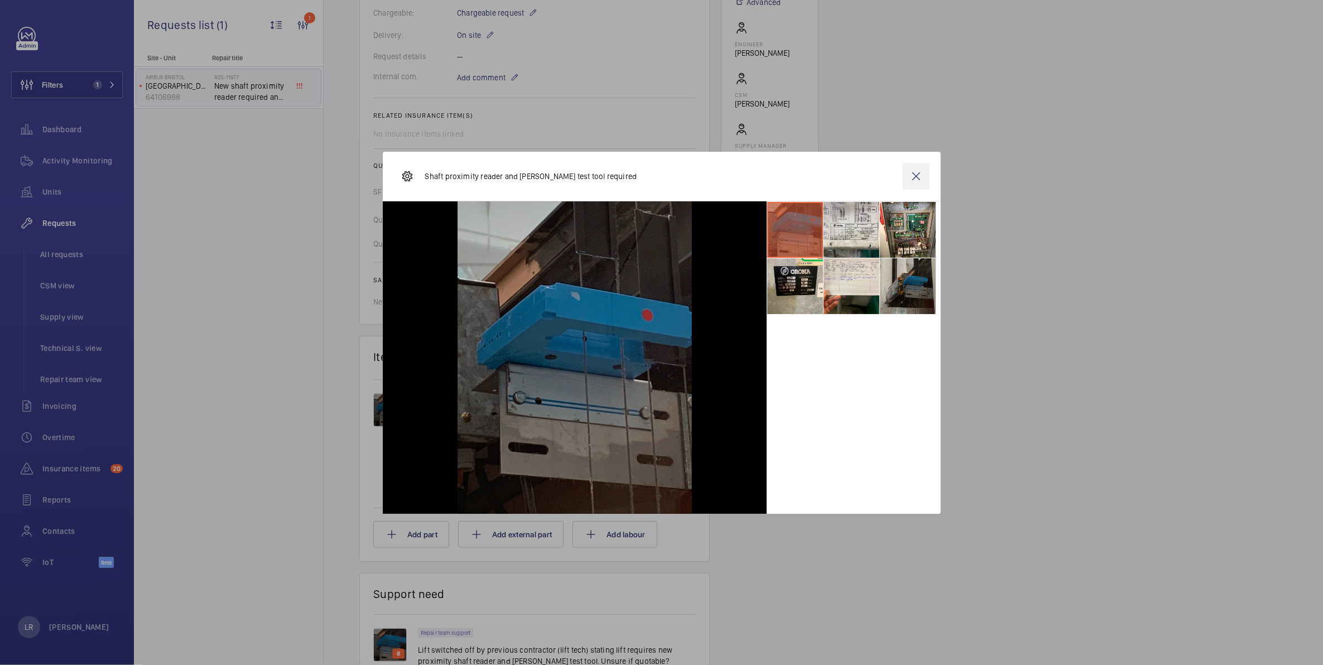
click at [914, 175] on wm-front-icon-button at bounding box center [916, 176] width 27 height 27
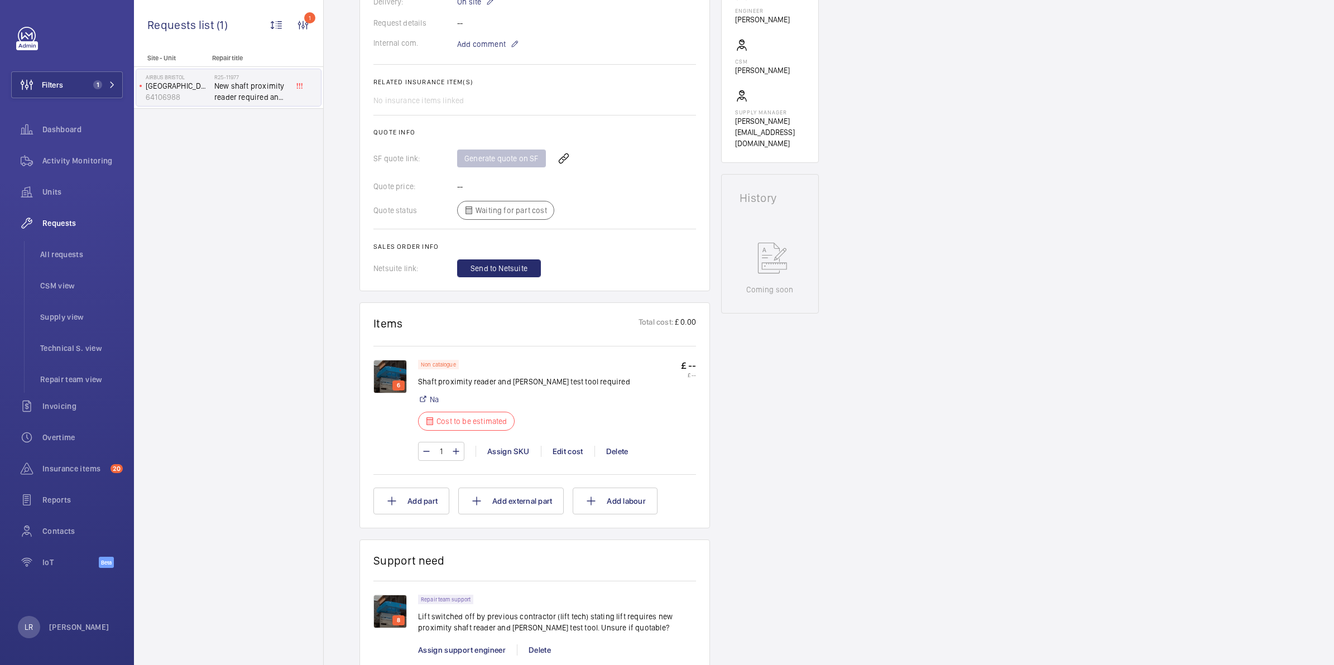
scroll to position [209, 0]
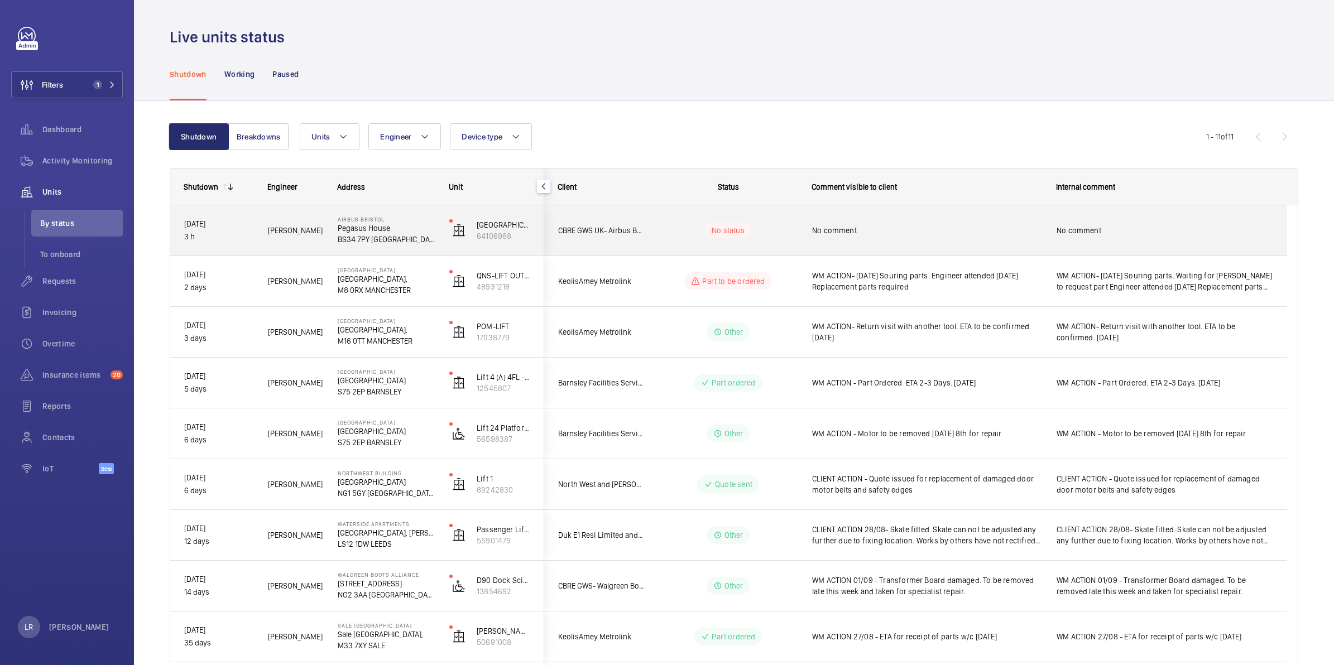
click at [768, 239] on div "No status" at bounding box center [721, 231] width 152 height 38
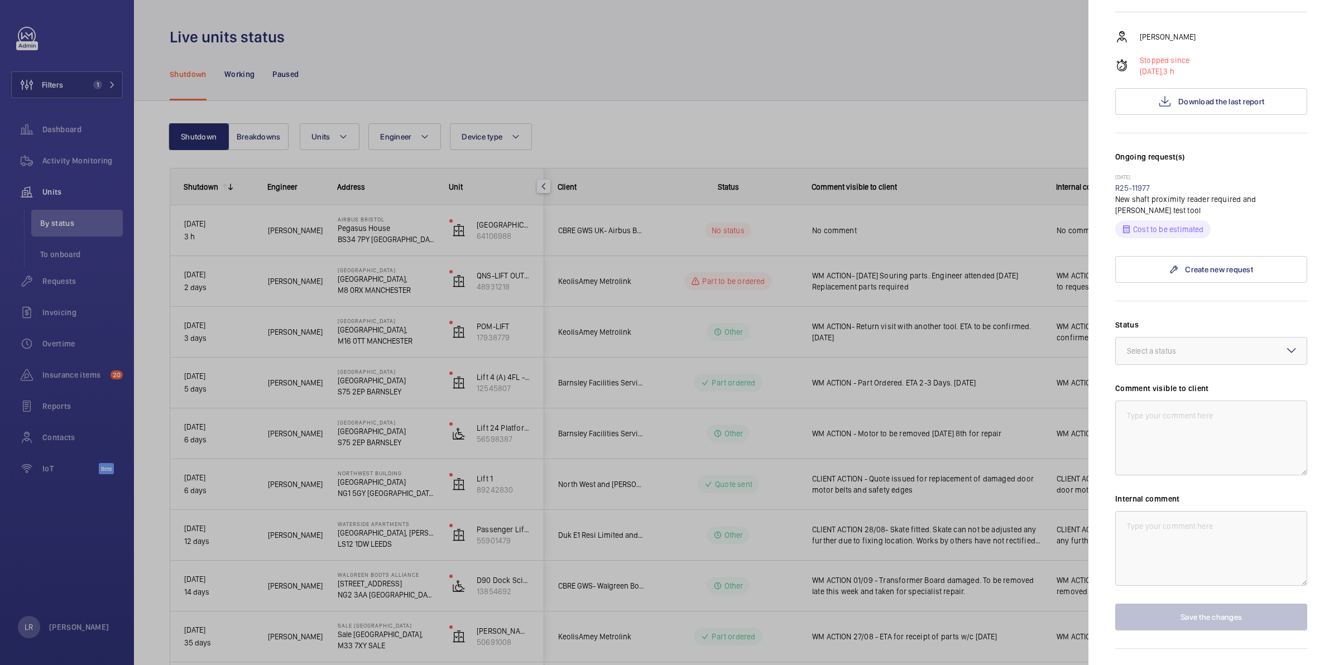
scroll to position [199, 0]
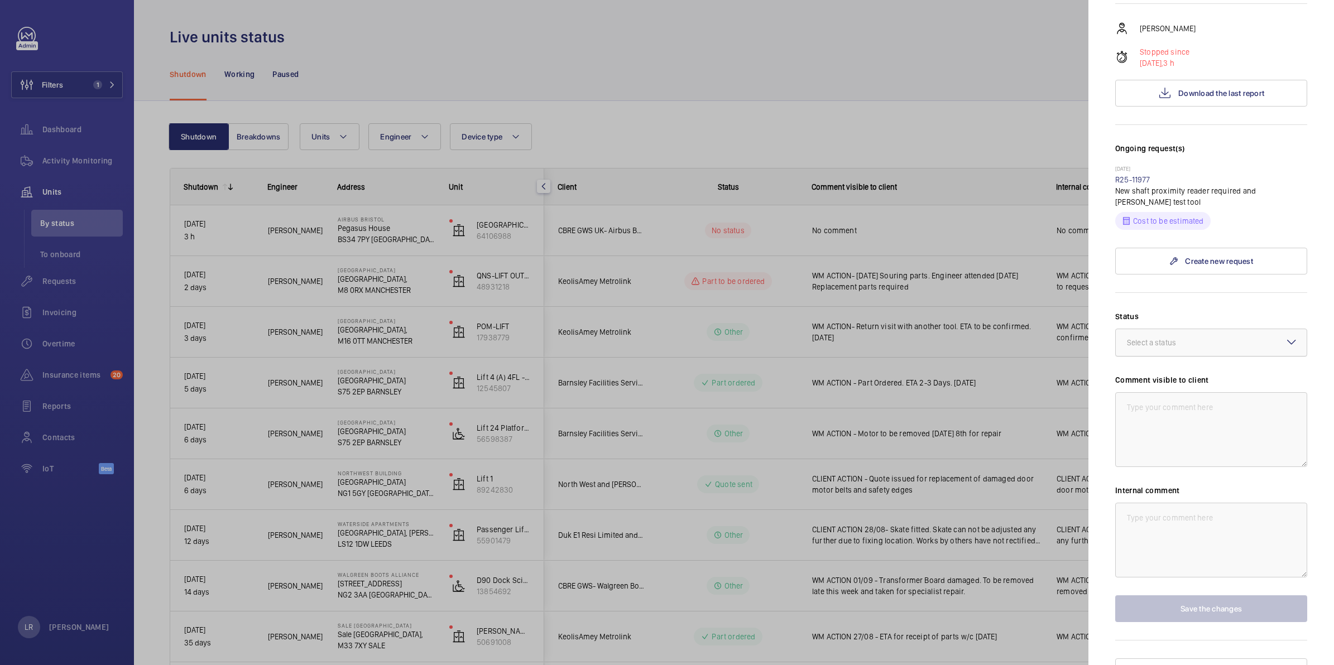
click at [1189, 335] on div at bounding box center [1211, 342] width 191 height 27
click at [1198, 337] on div "Select a status" at bounding box center [1165, 342] width 77 height 11
click at [755, 330] on div at bounding box center [667, 332] width 1334 height 665
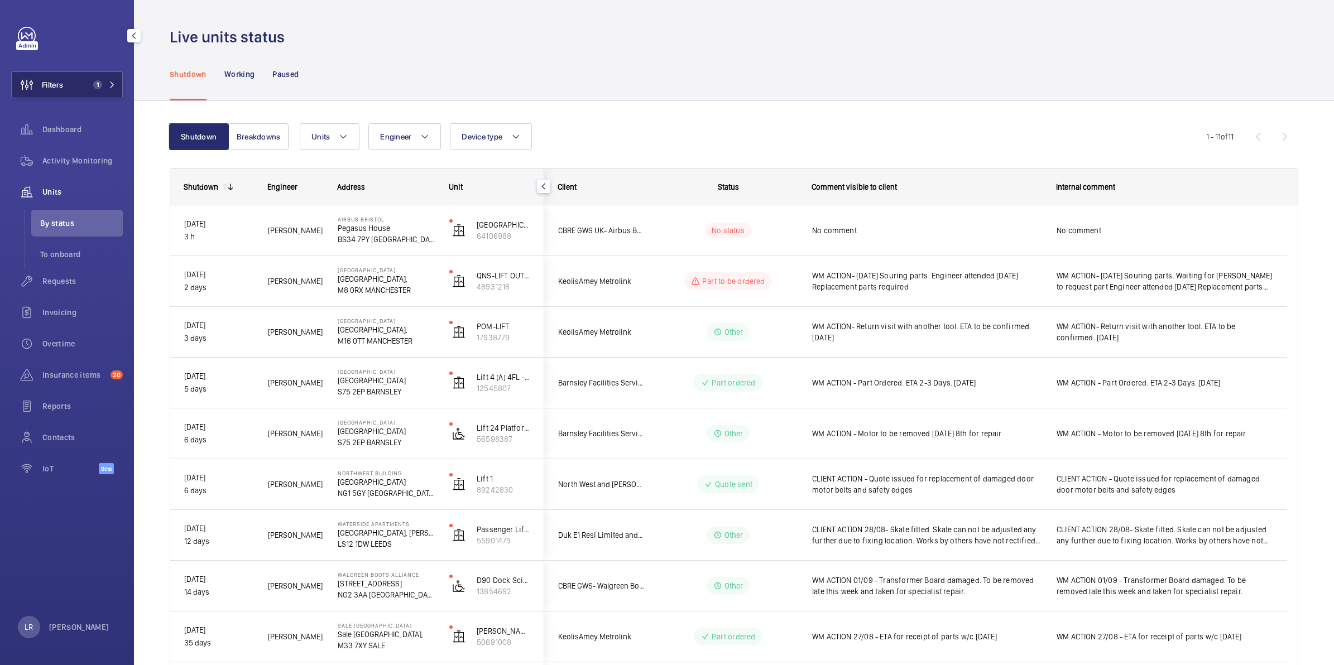
click at [80, 87] on button "Filters 1" at bounding box center [67, 84] width 112 height 27
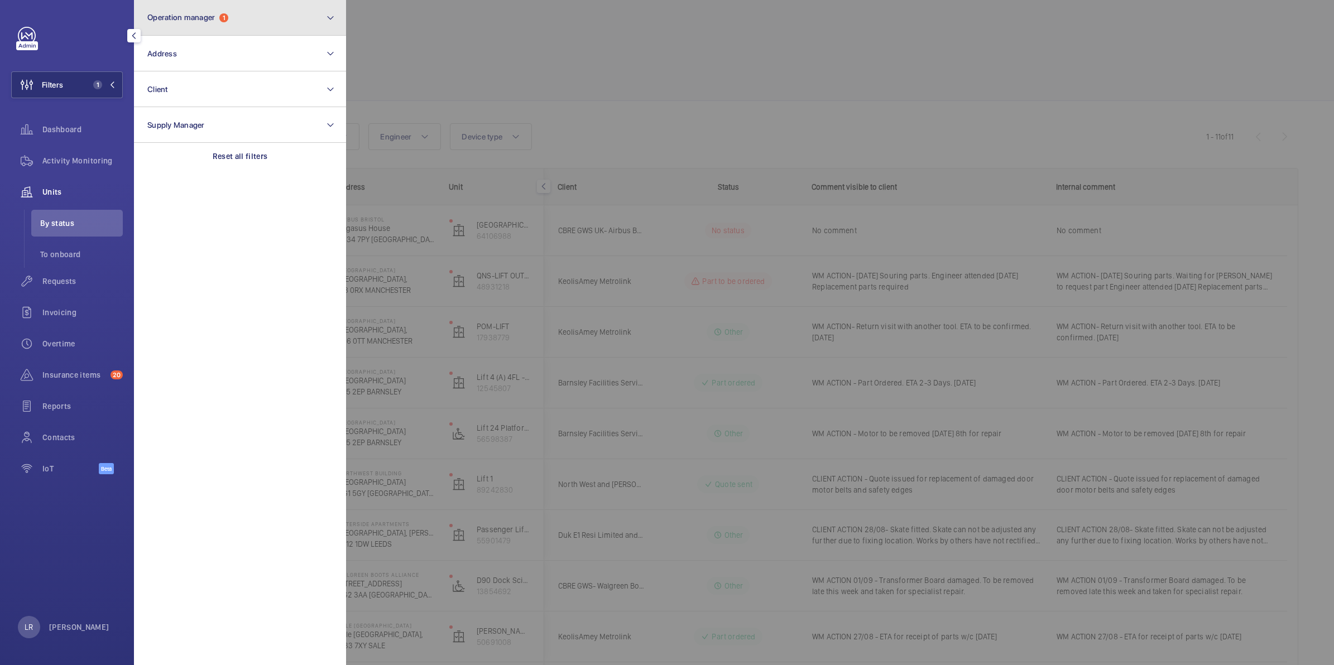
click at [227, 23] on button "Operation manager 1" at bounding box center [240, 18] width 212 height 36
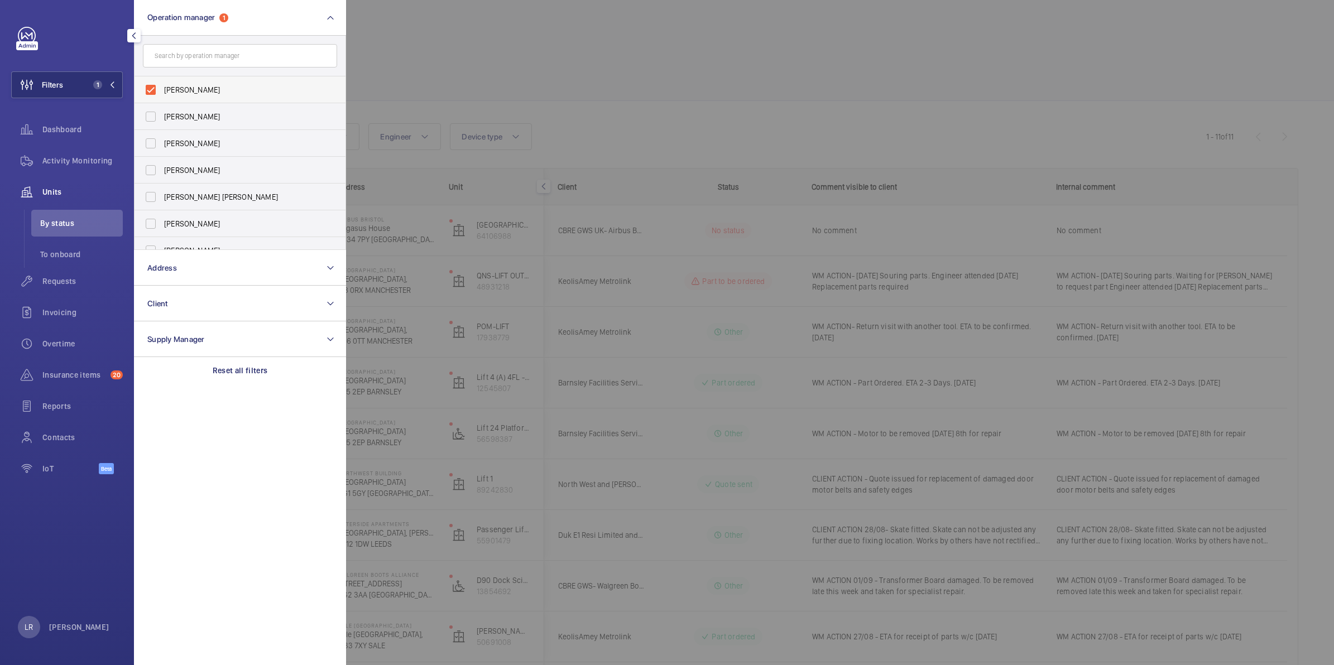
click at [296, 98] on label "Connor Dudley" at bounding box center [232, 89] width 194 height 27
click at [162, 98] on input "Connor Dudley" at bounding box center [151, 90] width 22 height 22
checkbox input "false"
click at [434, 79] on div at bounding box center [1013, 332] width 1334 height 665
